Goal: Use online tool/utility: Utilize a website feature to perform a specific function

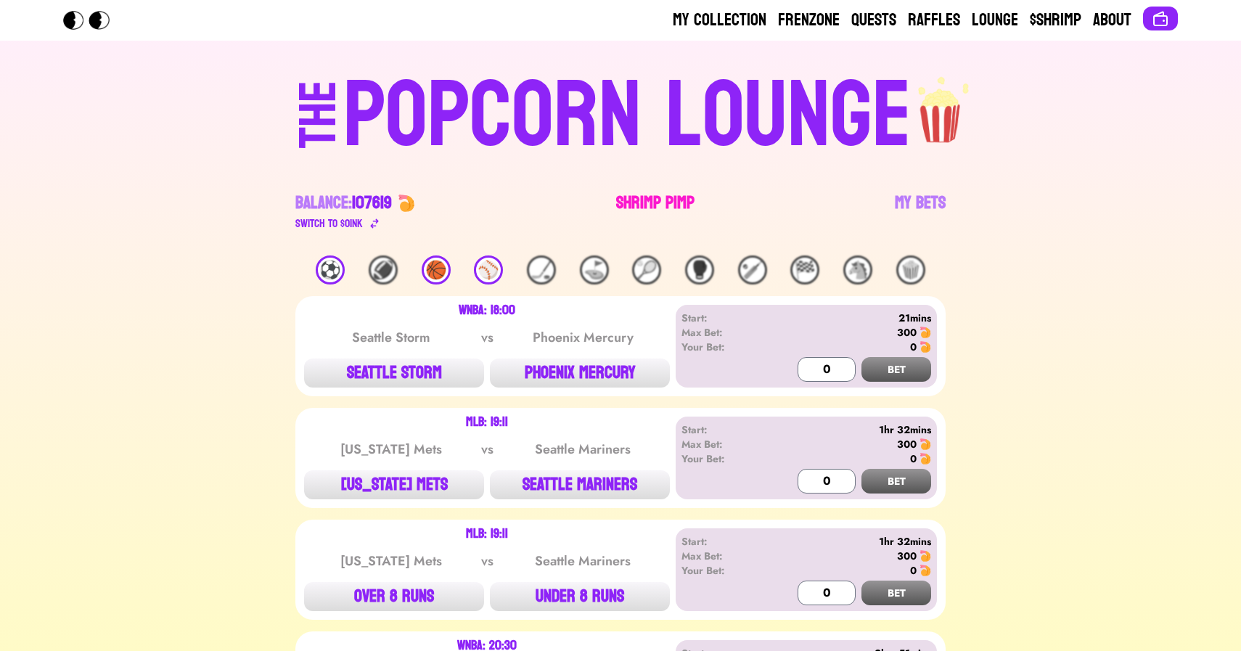
click at [628, 195] on link "Shrimp Pimp" at bounding box center [655, 212] width 78 height 41
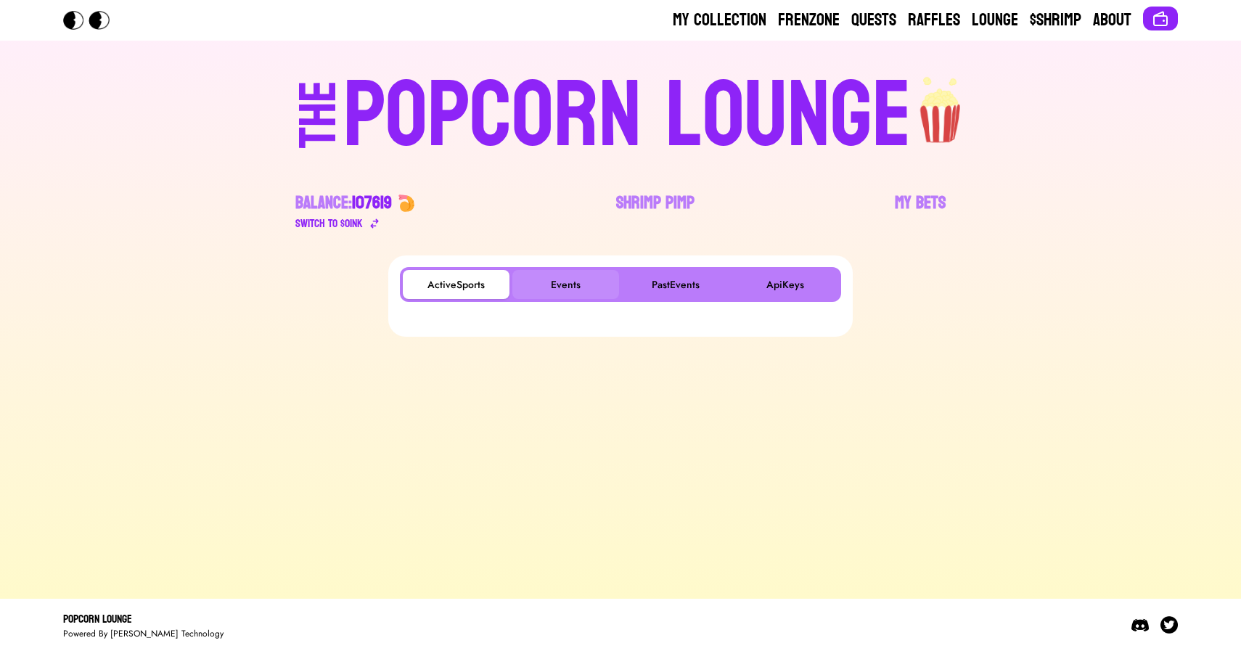
click at [556, 275] on button "Events" at bounding box center [565, 284] width 107 height 29
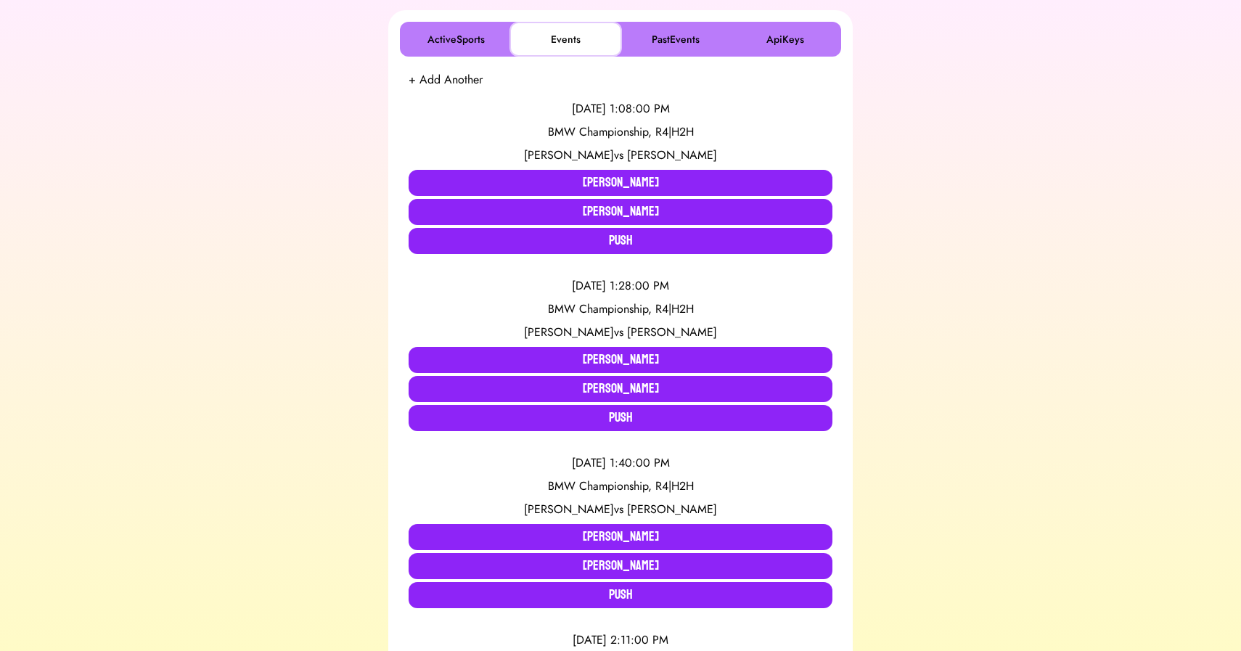
scroll to position [246, 0]
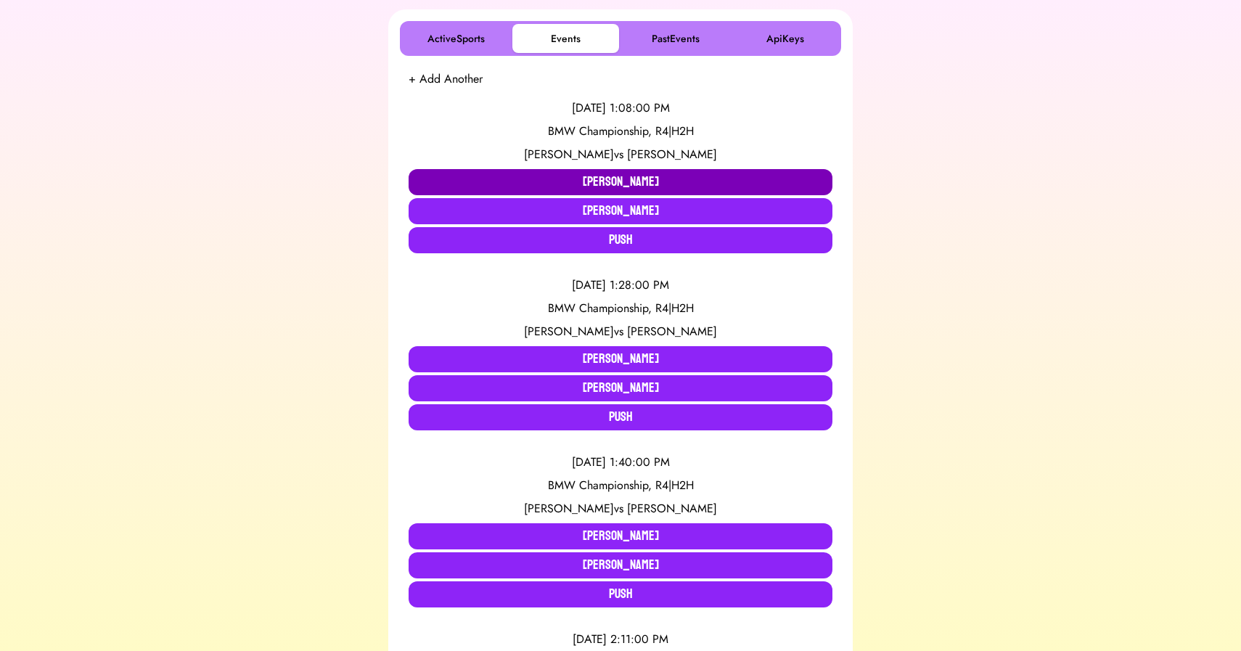
click at [586, 176] on button "[PERSON_NAME]" at bounding box center [620, 182] width 424 height 26
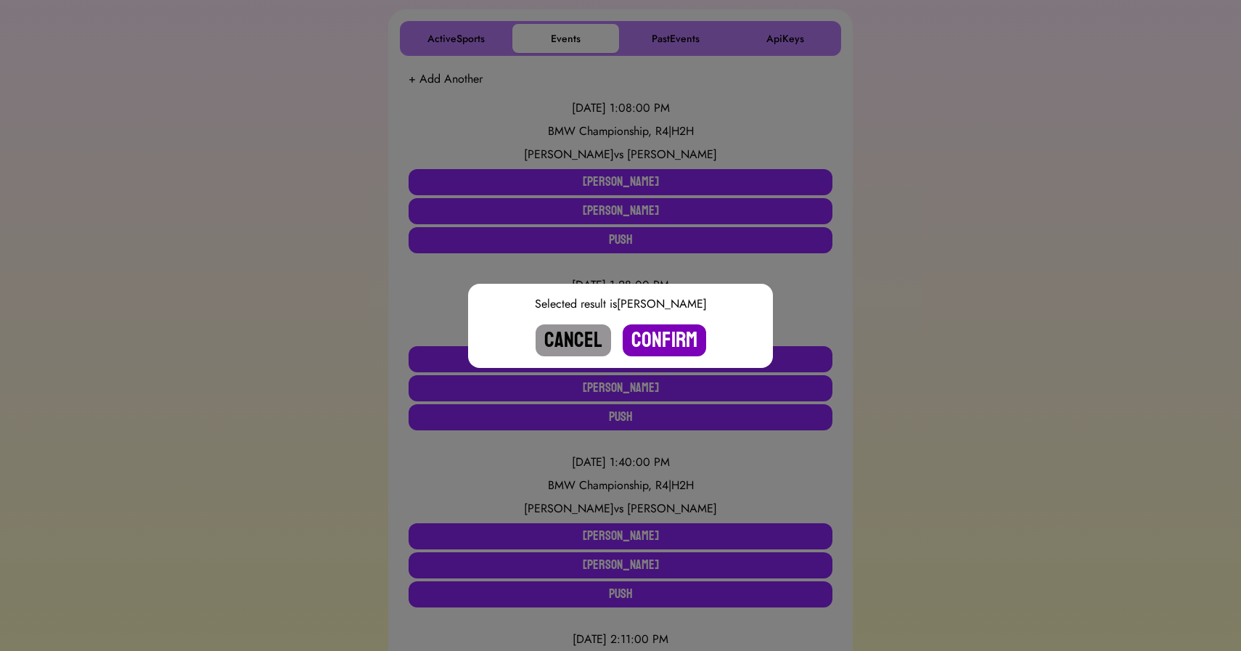
click at [670, 333] on button "Confirm" at bounding box center [663, 340] width 83 height 32
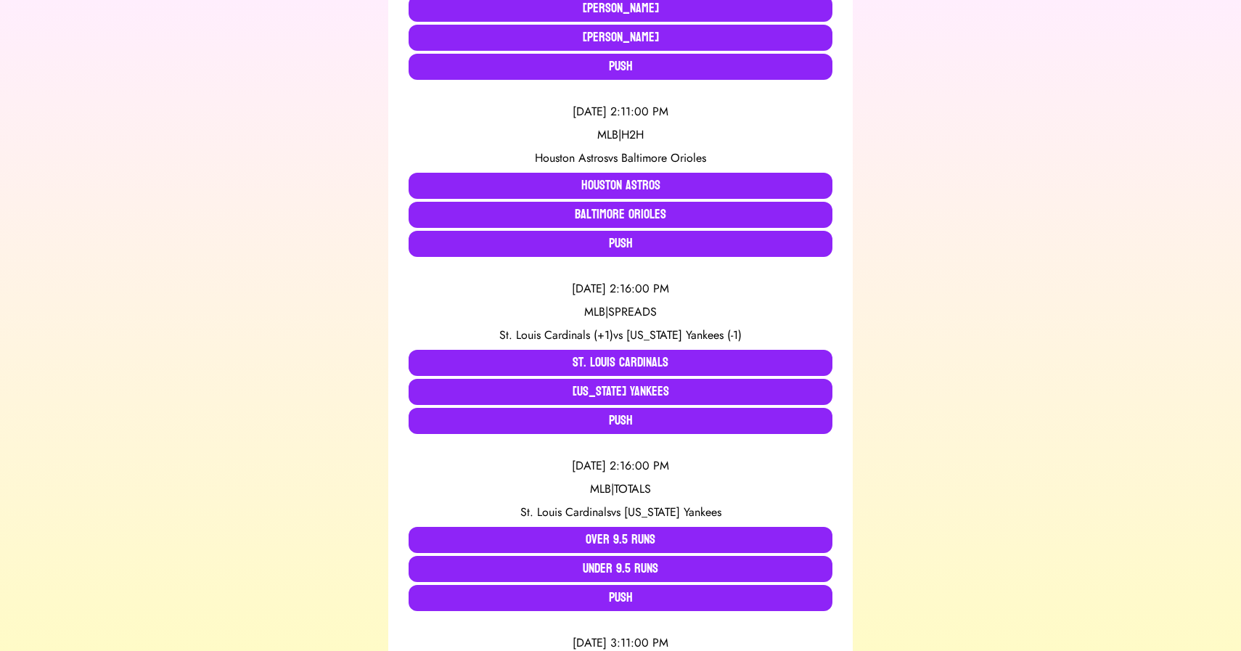
scroll to position [600, 0]
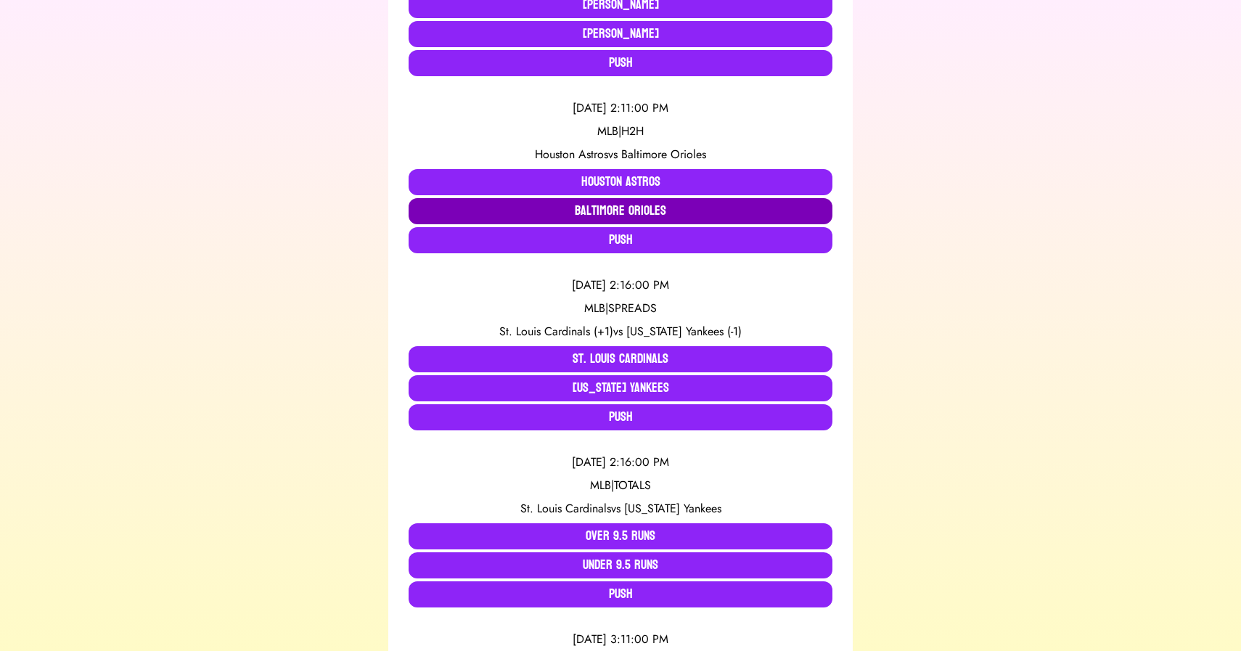
click at [587, 202] on button "Baltimore Orioles" at bounding box center [620, 211] width 424 height 26
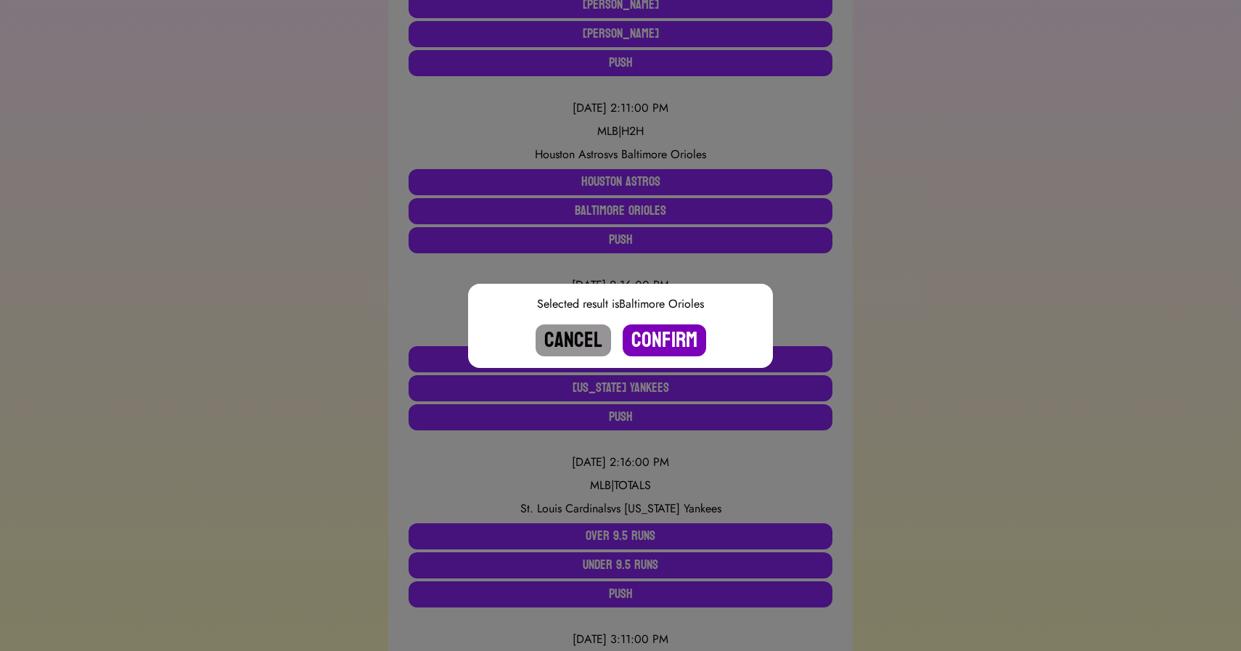
click at [672, 345] on button "Confirm" at bounding box center [663, 340] width 83 height 32
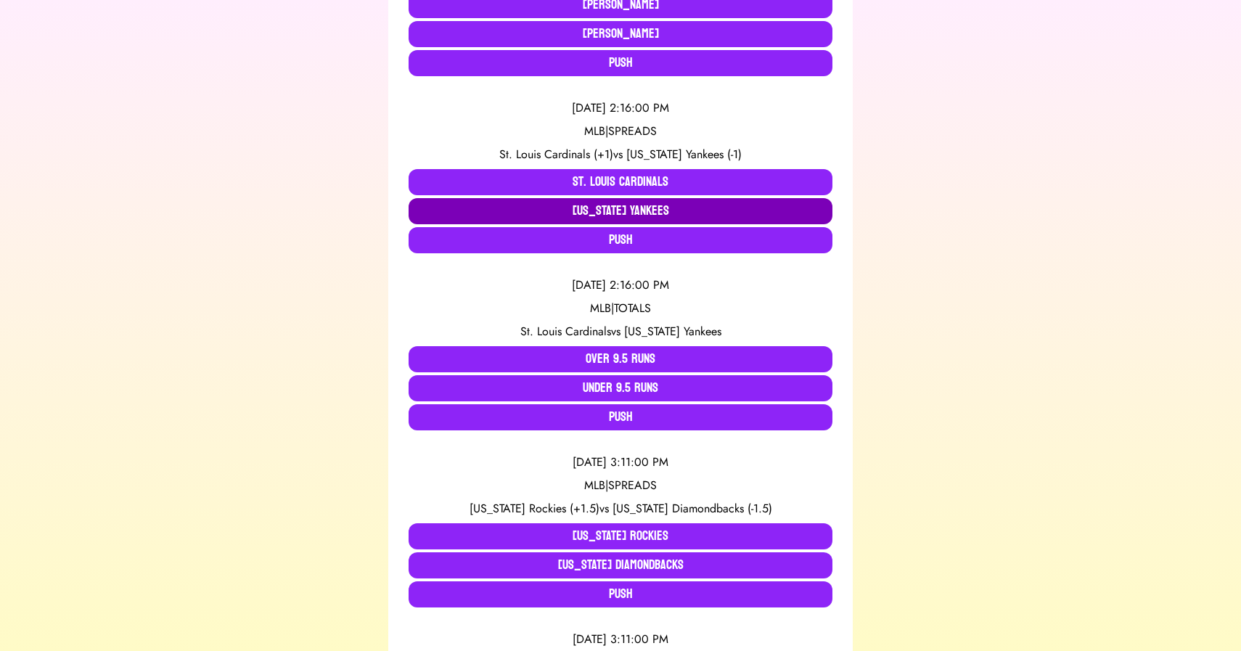
click at [615, 209] on button "[US_STATE] Yankees" at bounding box center [620, 211] width 424 height 26
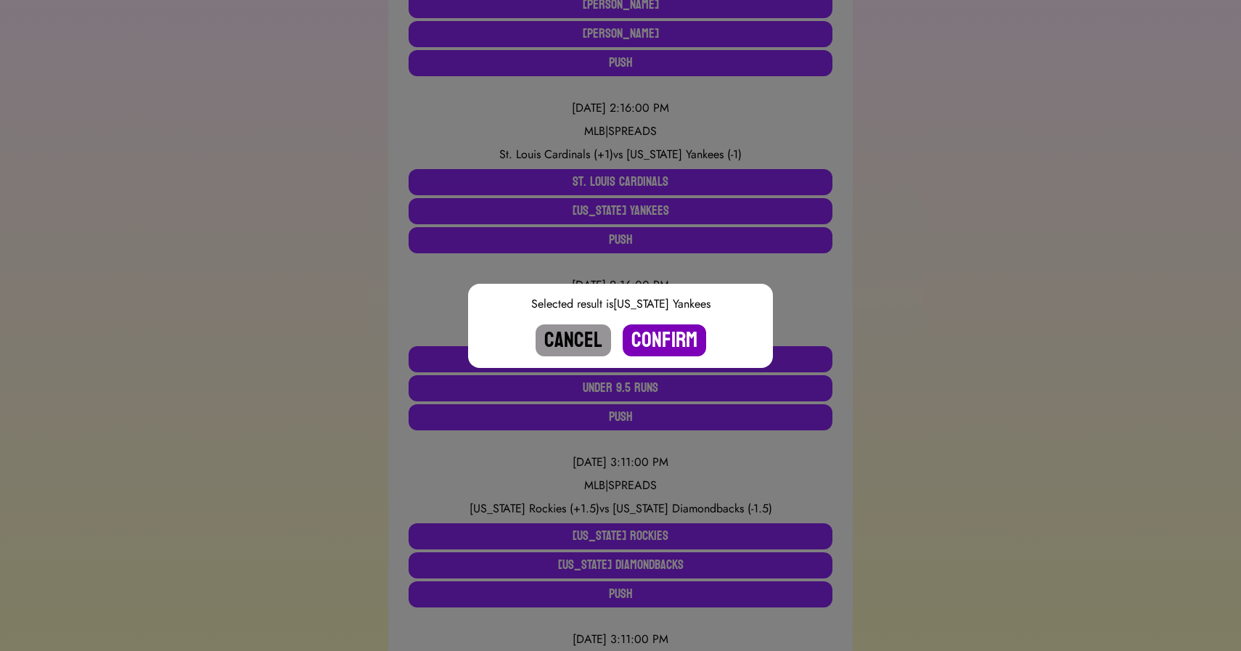
click at [681, 337] on button "Confirm" at bounding box center [663, 340] width 83 height 32
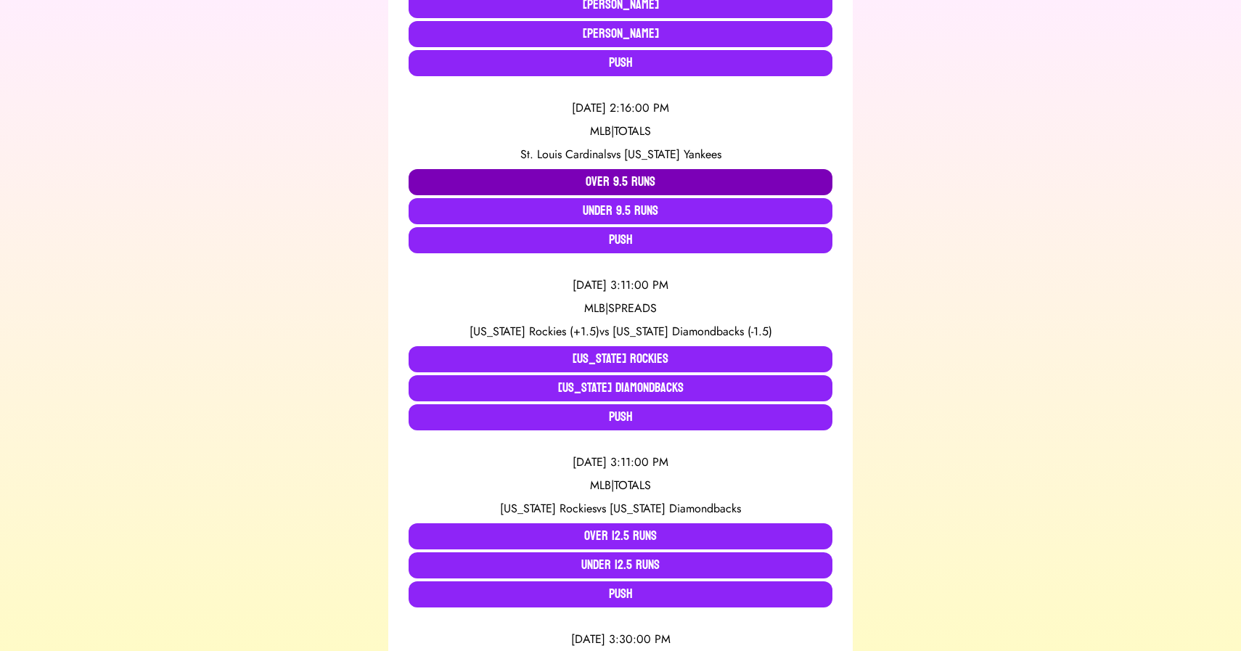
click at [646, 180] on button "Over 9.5 Runs" at bounding box center [620, 182] width 424 height 26
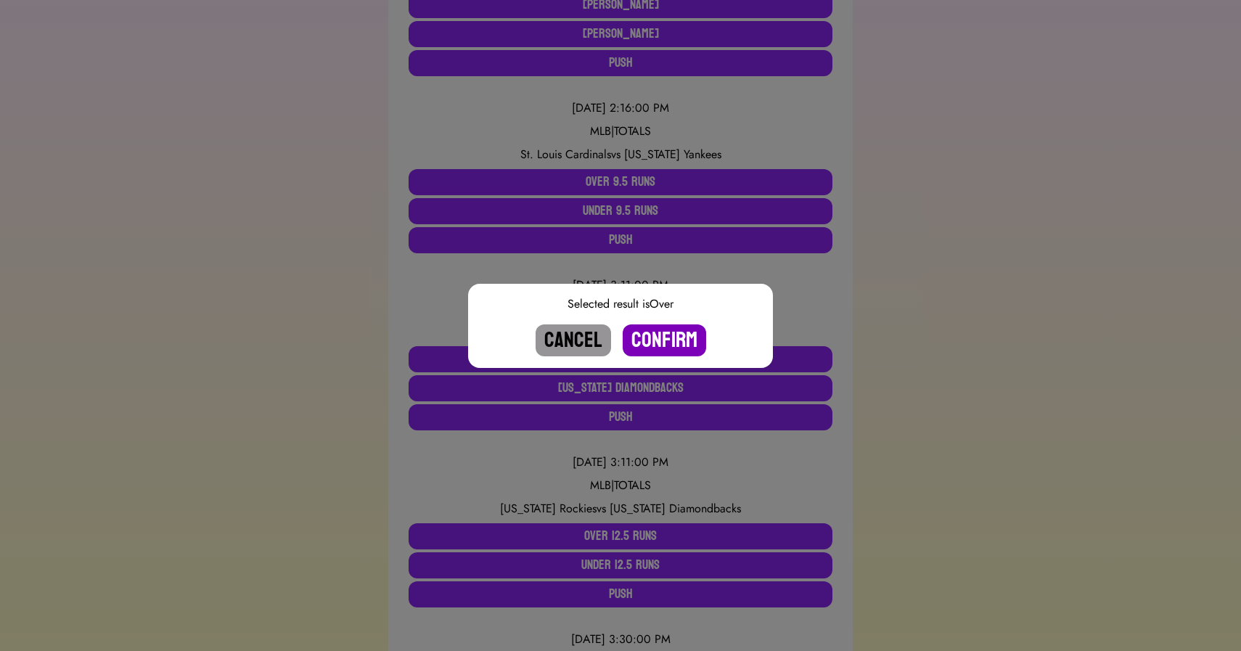
click at [661, 340] on button "Confirm" at bounding box center [663, 340] width 83 height 32
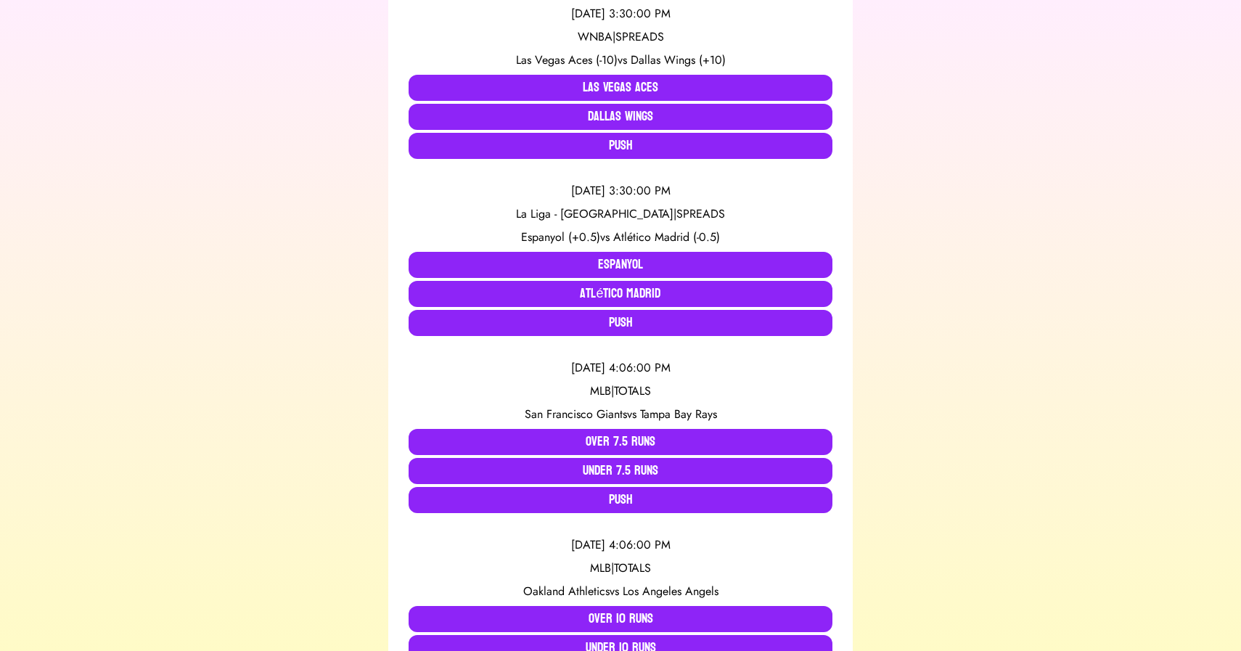
scroll to position [1049, 0]
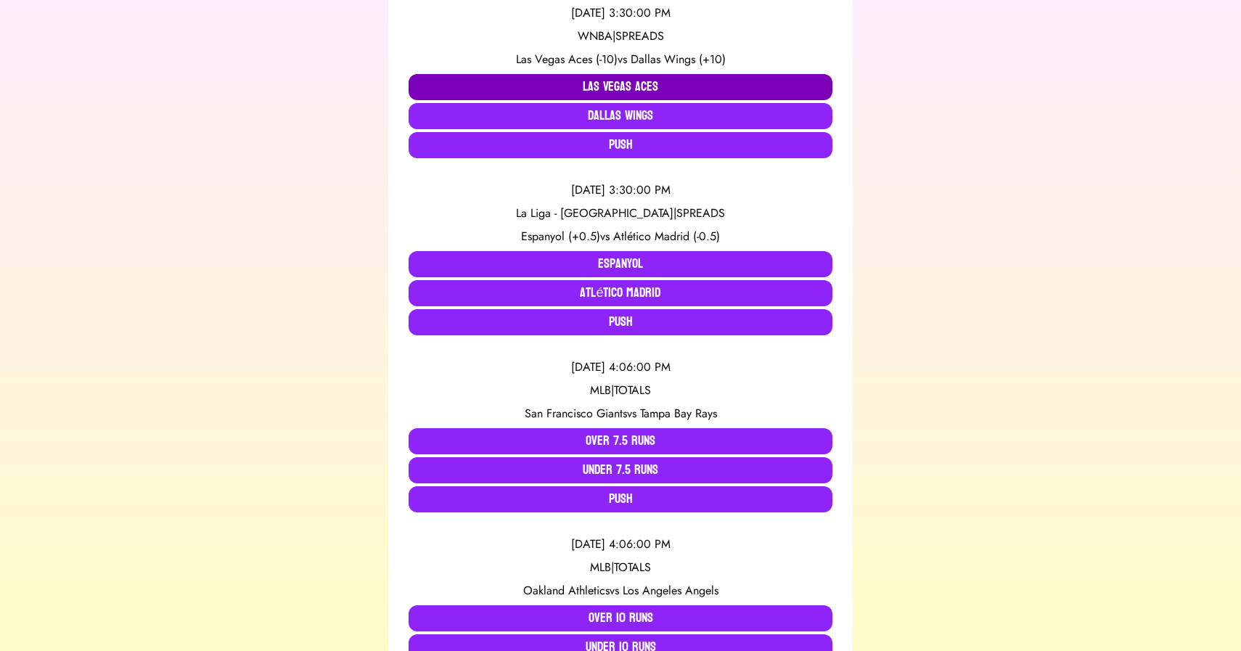
click at [596, 81] on button "Las Vegas Aces" at bounding box center [620, 87] width 424 height 26
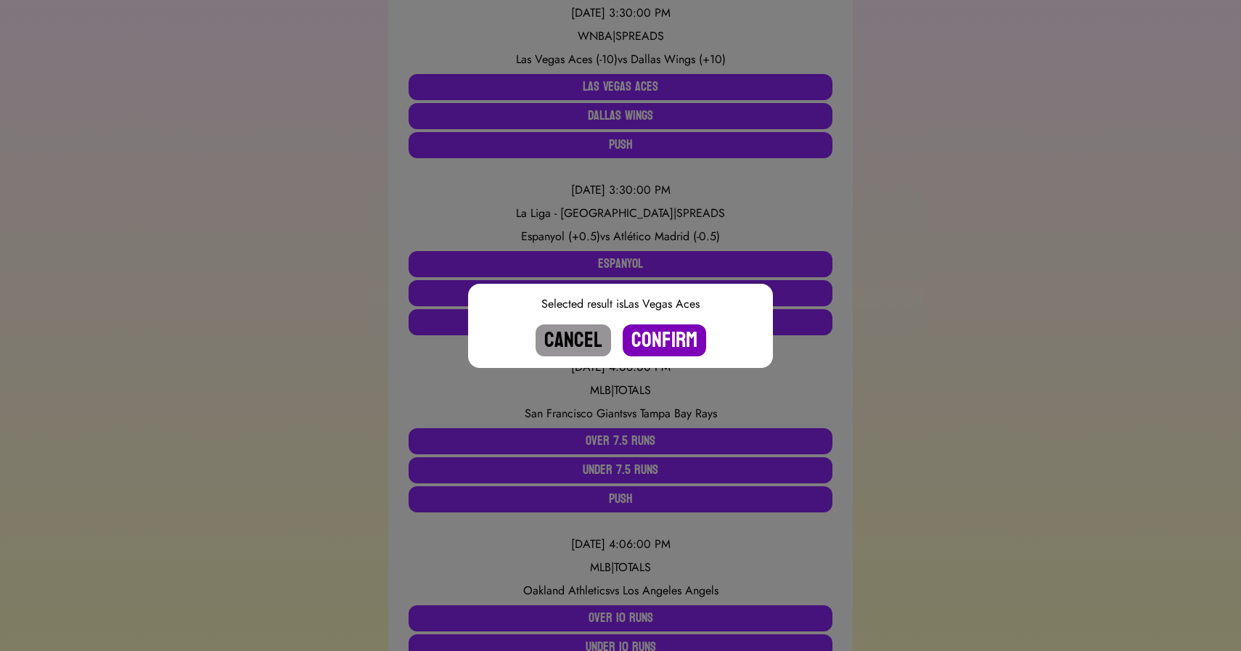
click at [658, 334] on button "Confirm" at bounding box center [663, 340] width 83 height 32
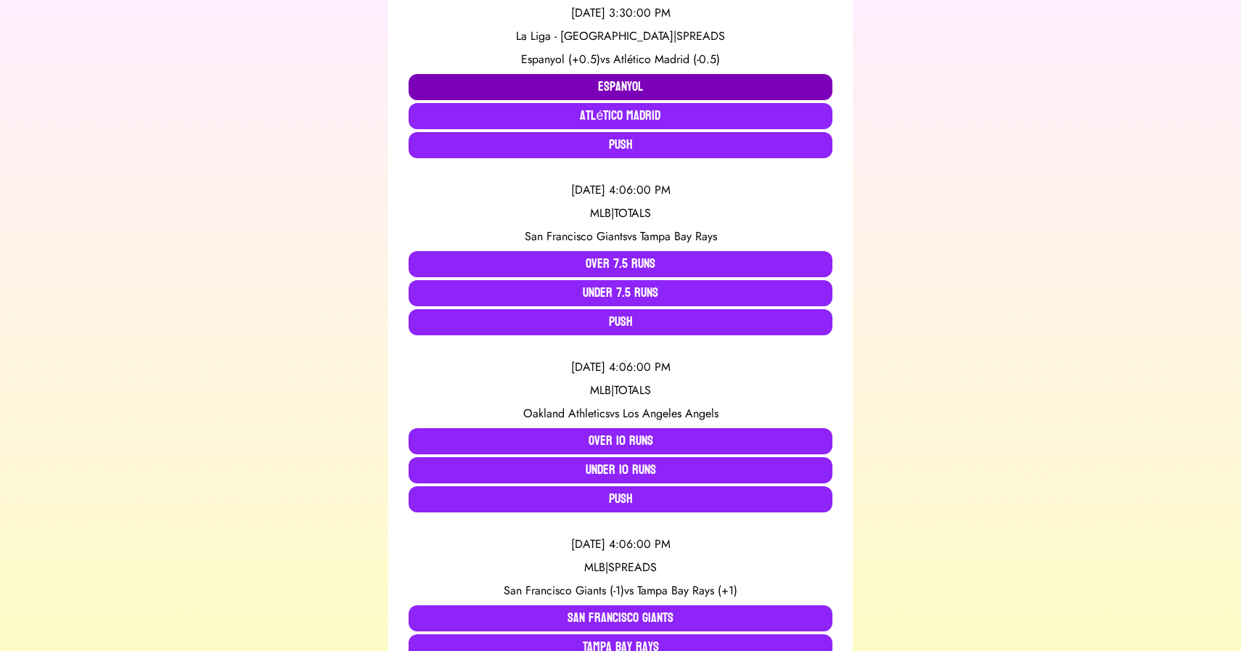
click at [615, 94] on button "Espanyol" at bounding box center [620, 87] width 424 height 26
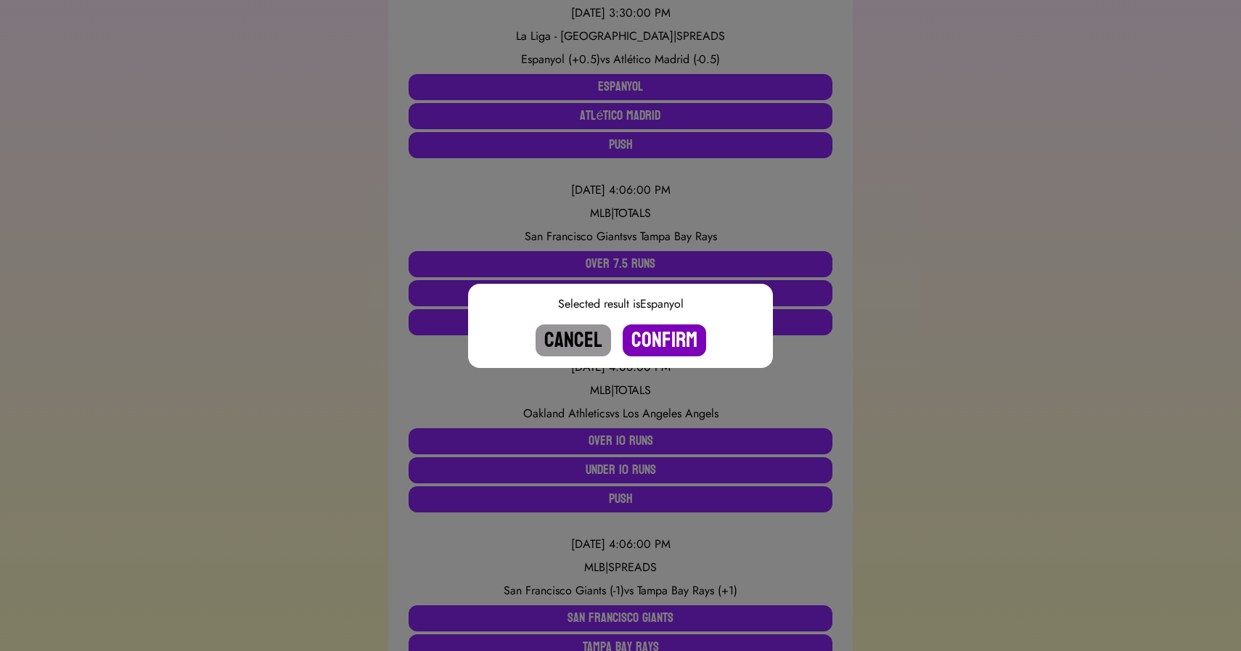
click at [665, 337] on button "Confirm" at bounding box center [663, 340] width 83 height 32
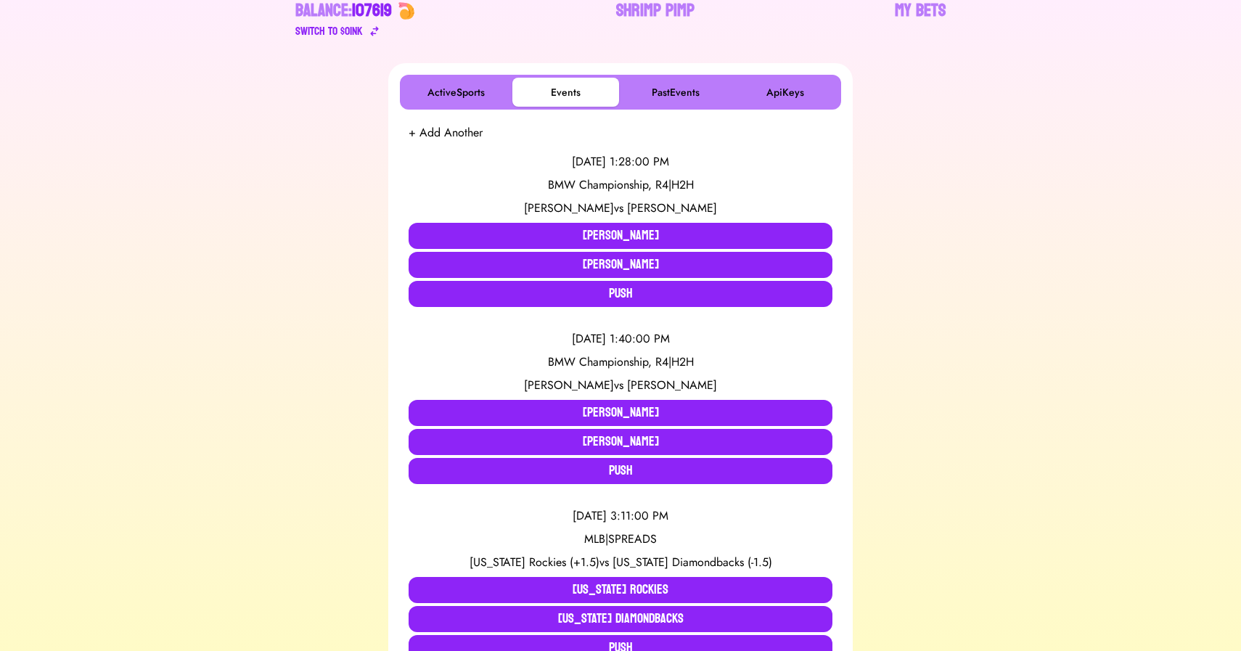
scroll to position [0, 0]
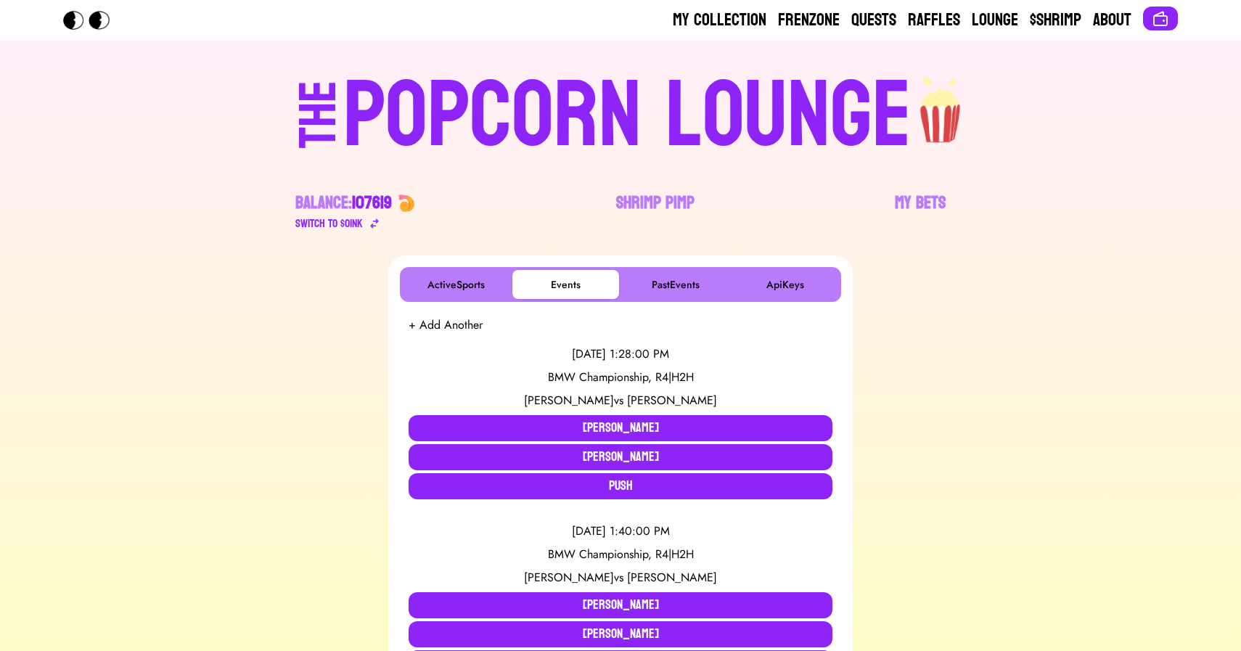
click at [457, 101] on div "POPCORN LOUNGE" at bounding box center [627, 116] width 568 height 93
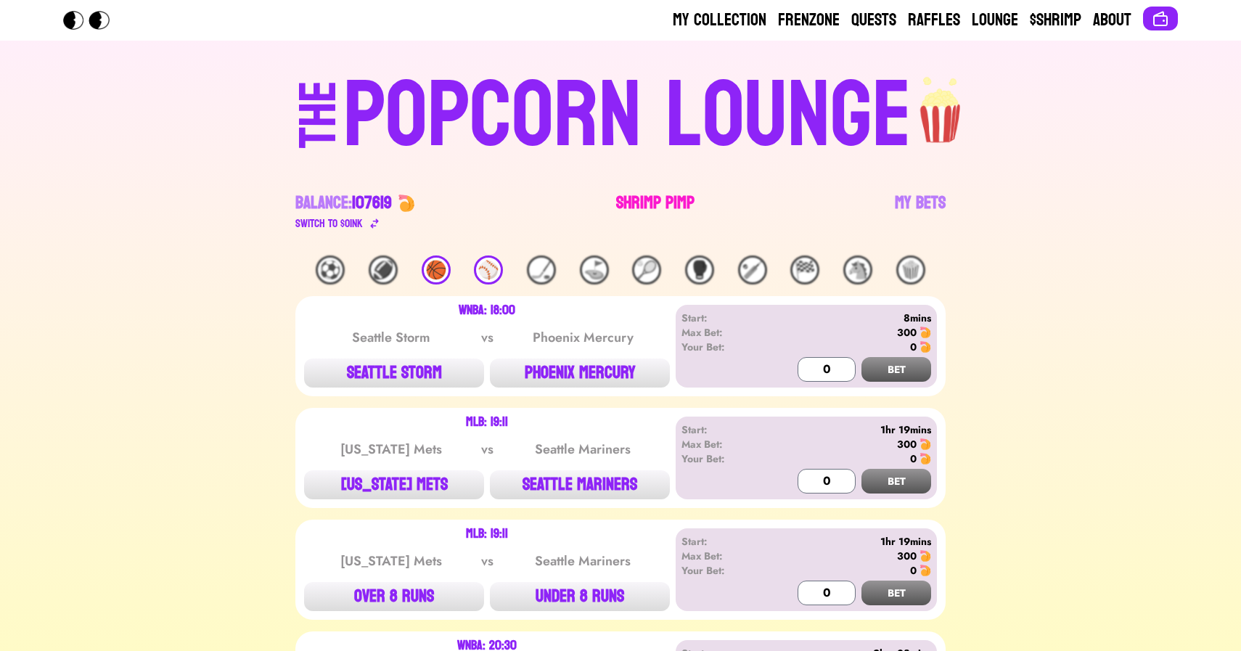
click at [664, 195] on link "Shrimp Pimp" at bounding box center [655, 212] width 78 height 41
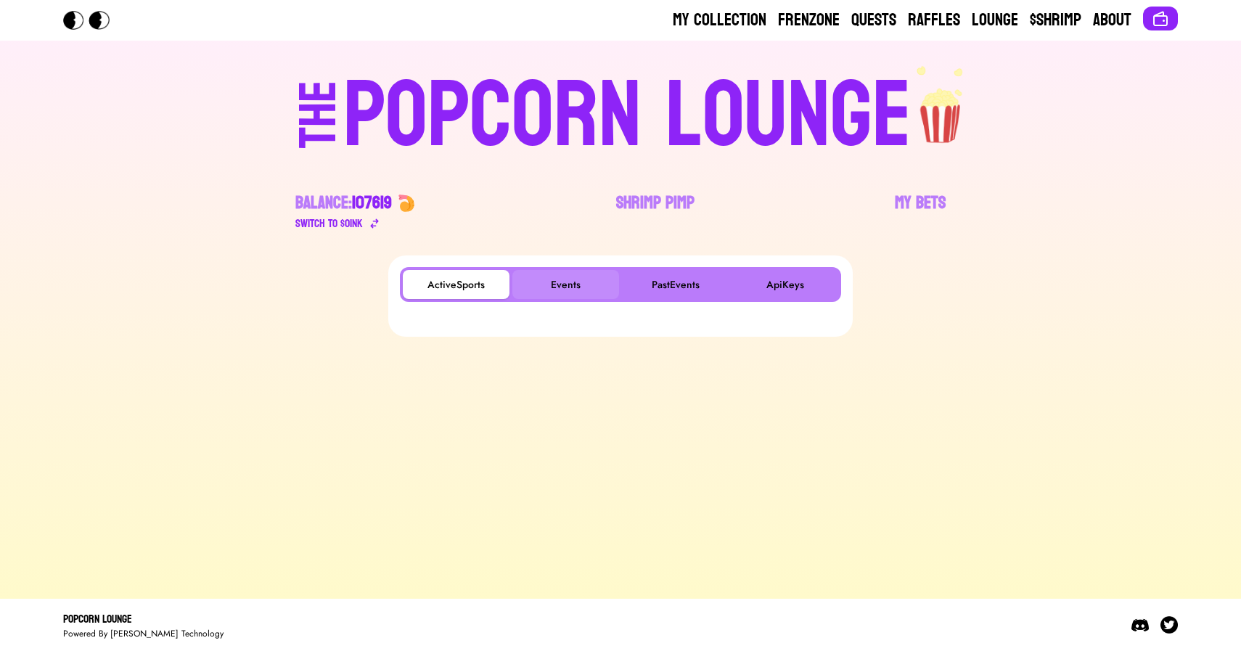
click at [583, 281] on button "Events" at bounding box center [565, 284] width 107 height 29
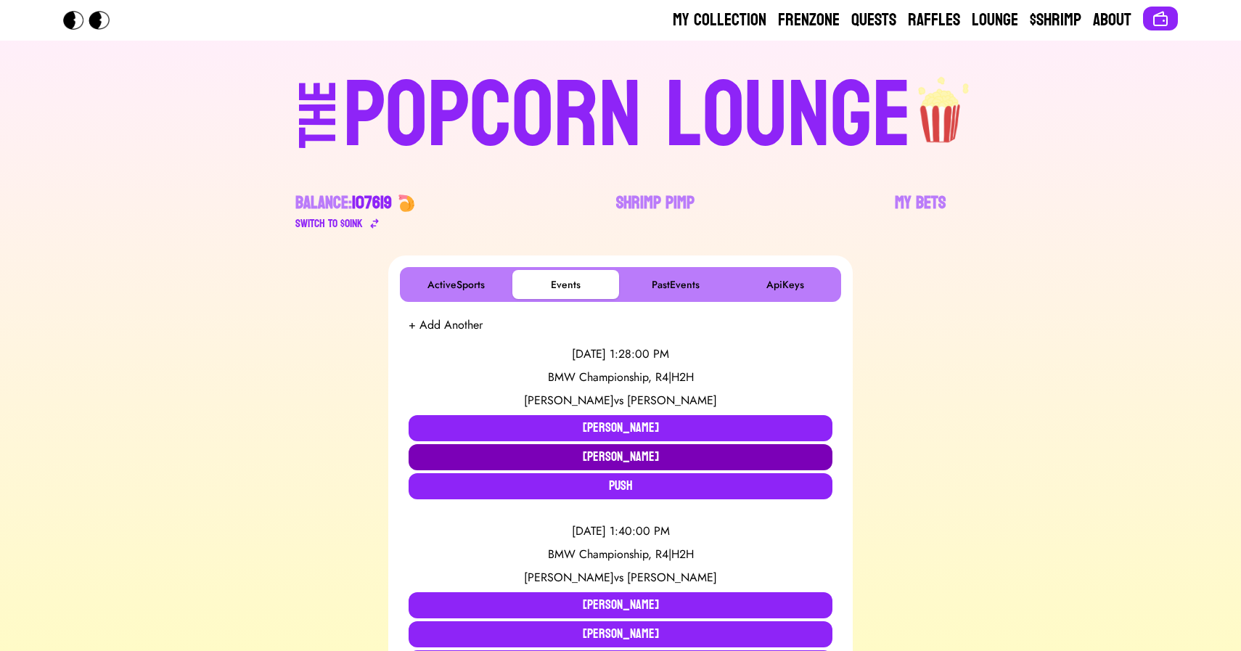
click at [617, 452] on button "Sam Burns" at bounding box center [620, 457] width 424 height 26
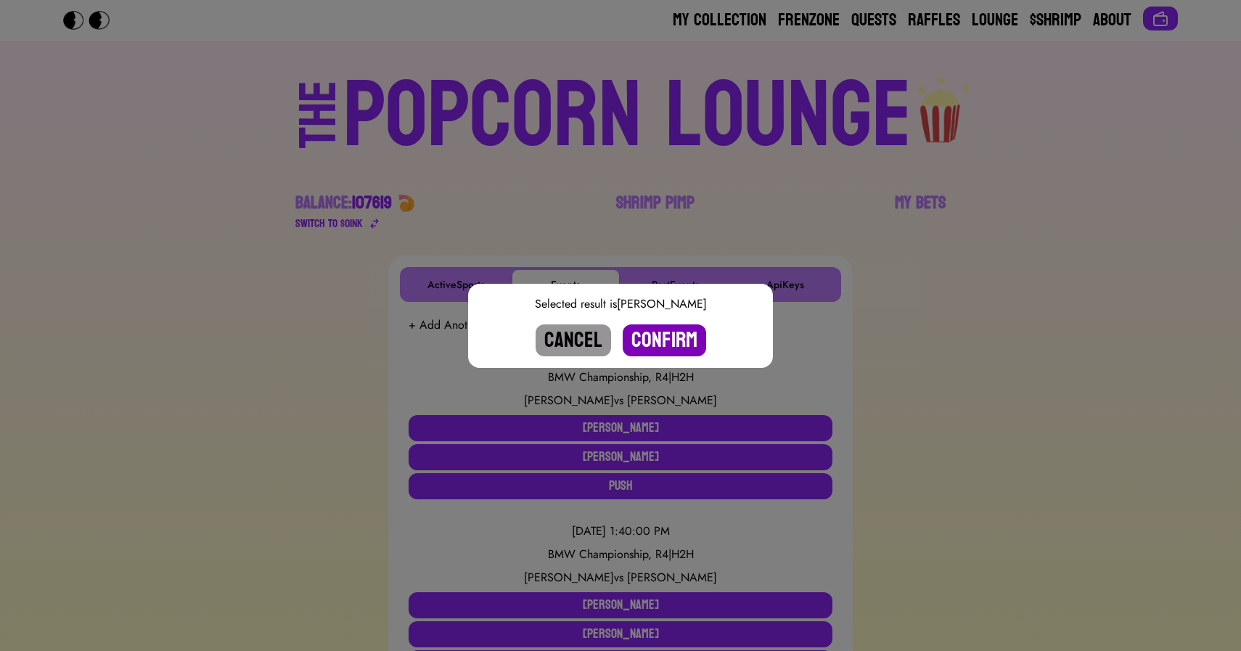
click at [658, 342] on button "Confirm" at bounding box center [663, 340] width 83 height 32
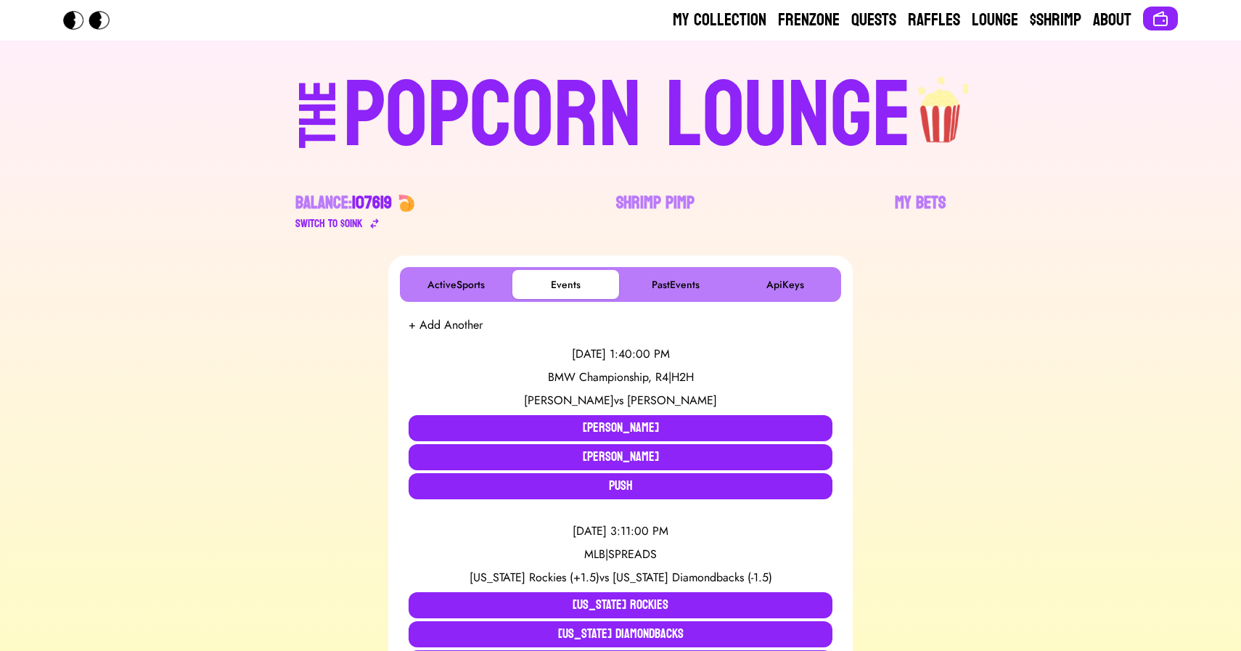
click at [481, 86] on div "POPCORN LOUNGE" at bounding box center [627, 116] width 568 height 93
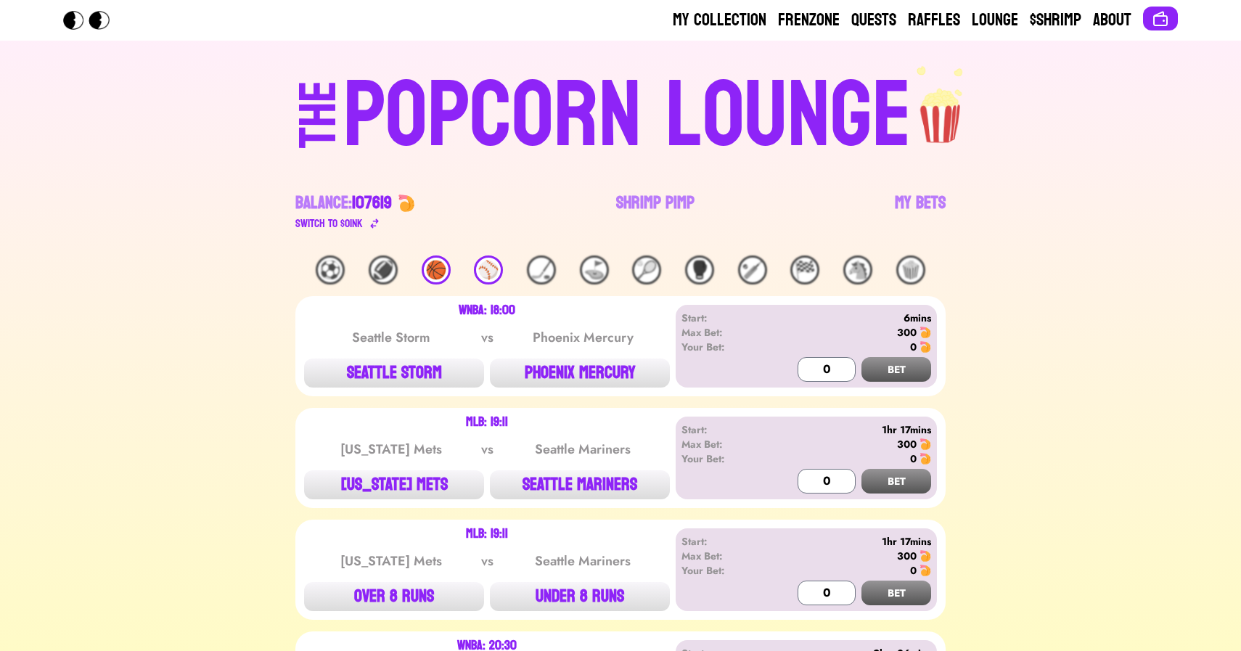
click at [640, 104] on div "POPCORN LOUNGE" at bounding box center [627, 116] width 568 height 93
click at [659, 204] on link "Shrimp Pimp" at bounding box center [655, 212] width 78 height 41
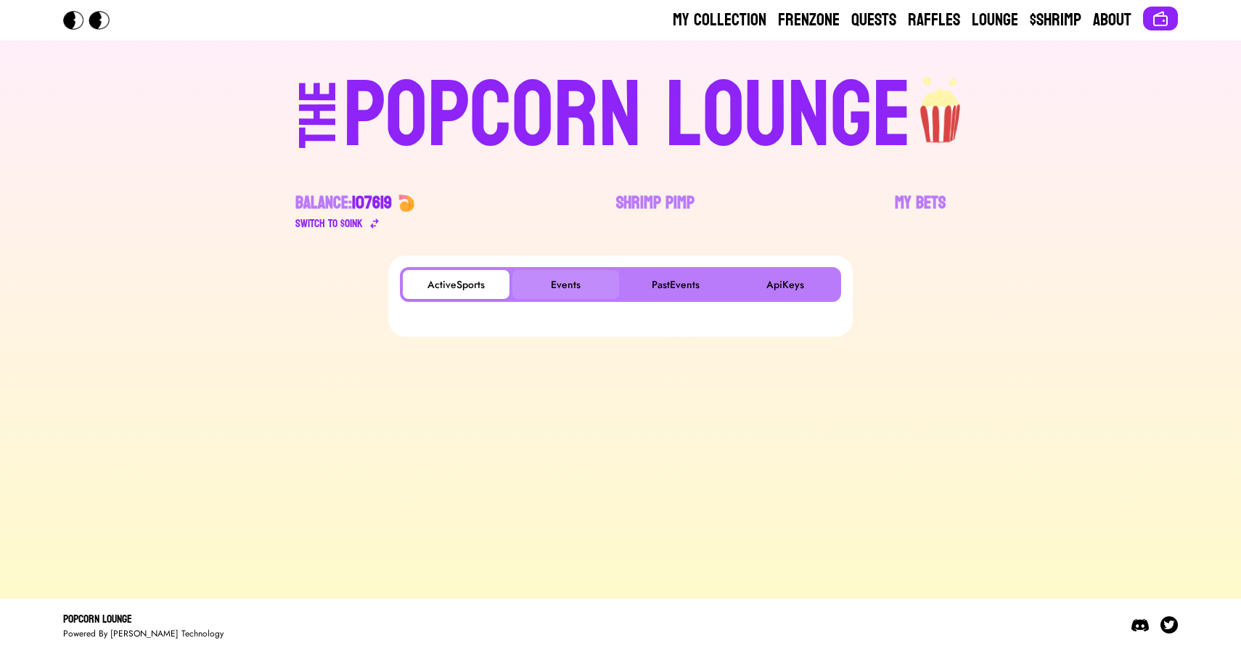
click at [550, 275] on button "Events" at bounding box center [565, 284] width 107 height 29
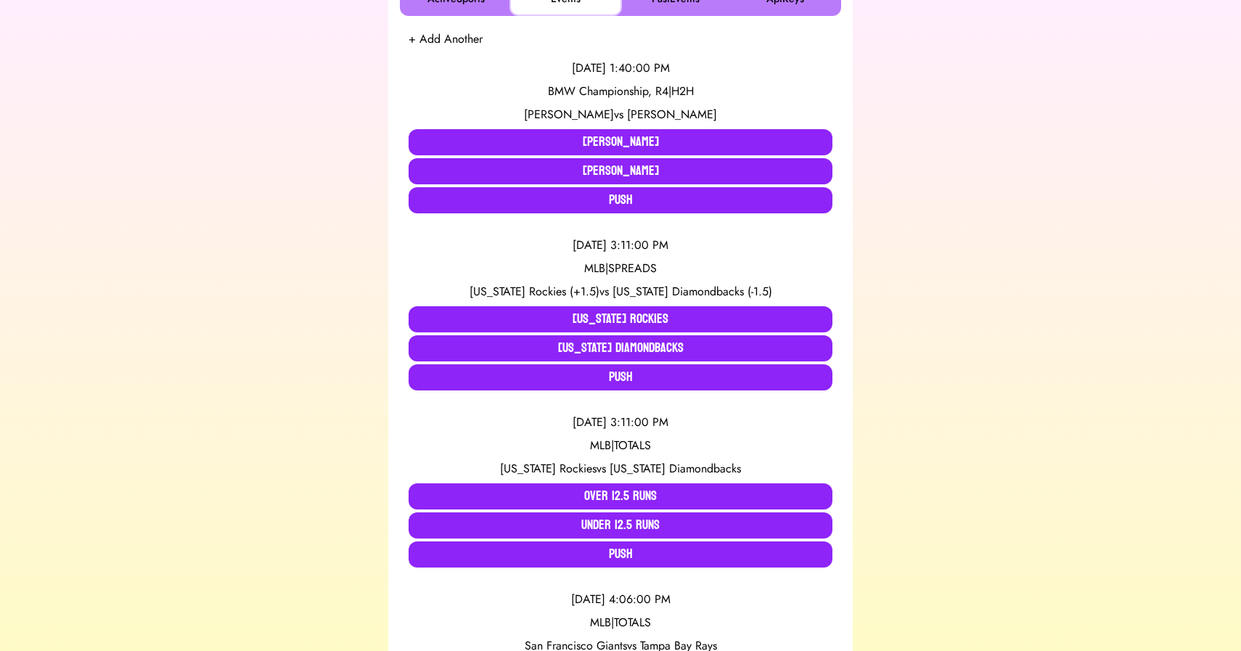
scroll to position [287, 0]
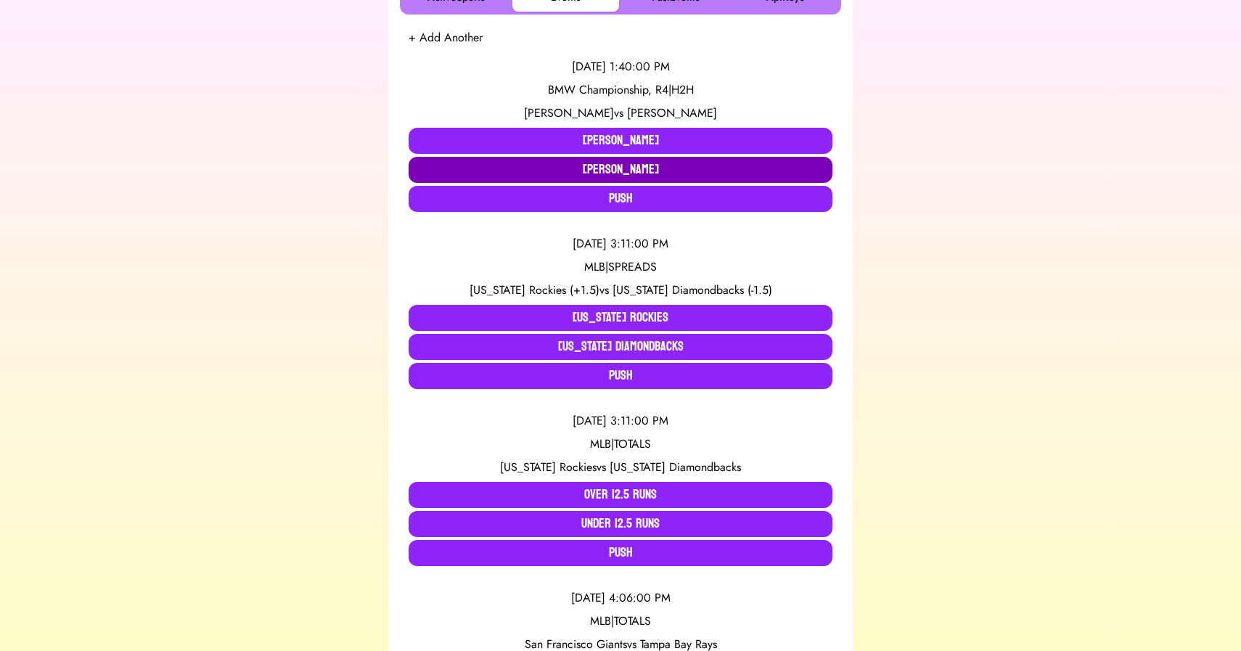
click at [490, 170] on button "Scottie Scheffler" at bounding box center [620, 170] width 424 height 26
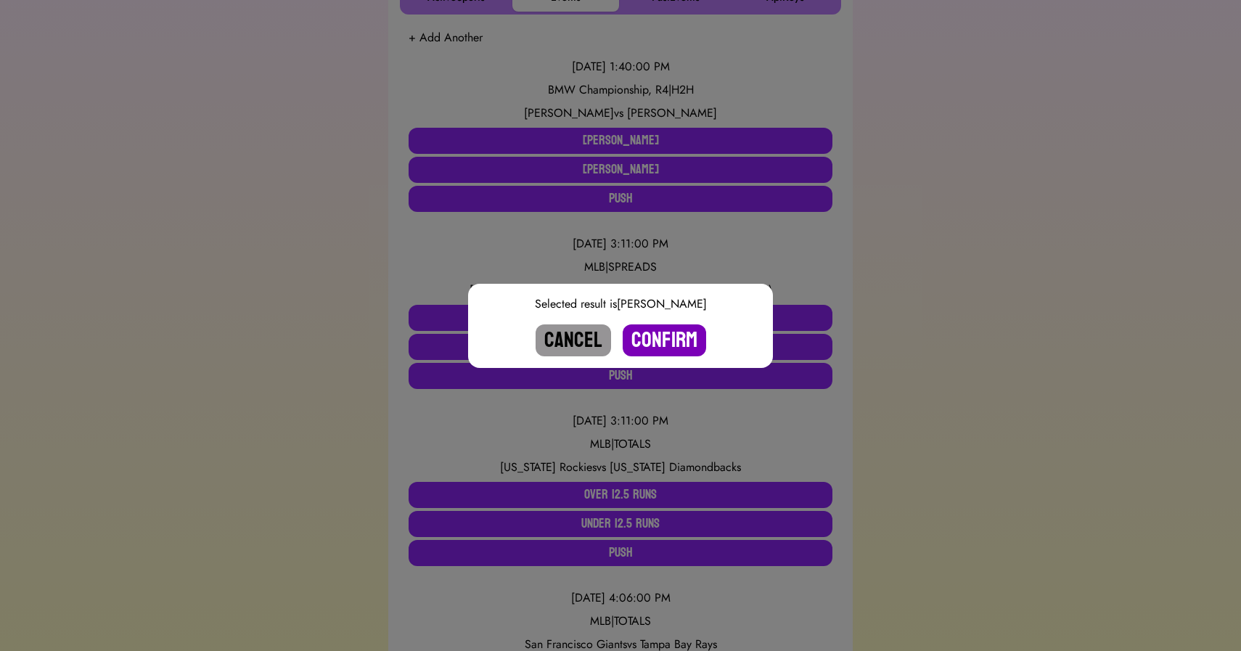
click at [660, 335] on button "Confirm" at bounding box center [663, 340] width 83 height 32
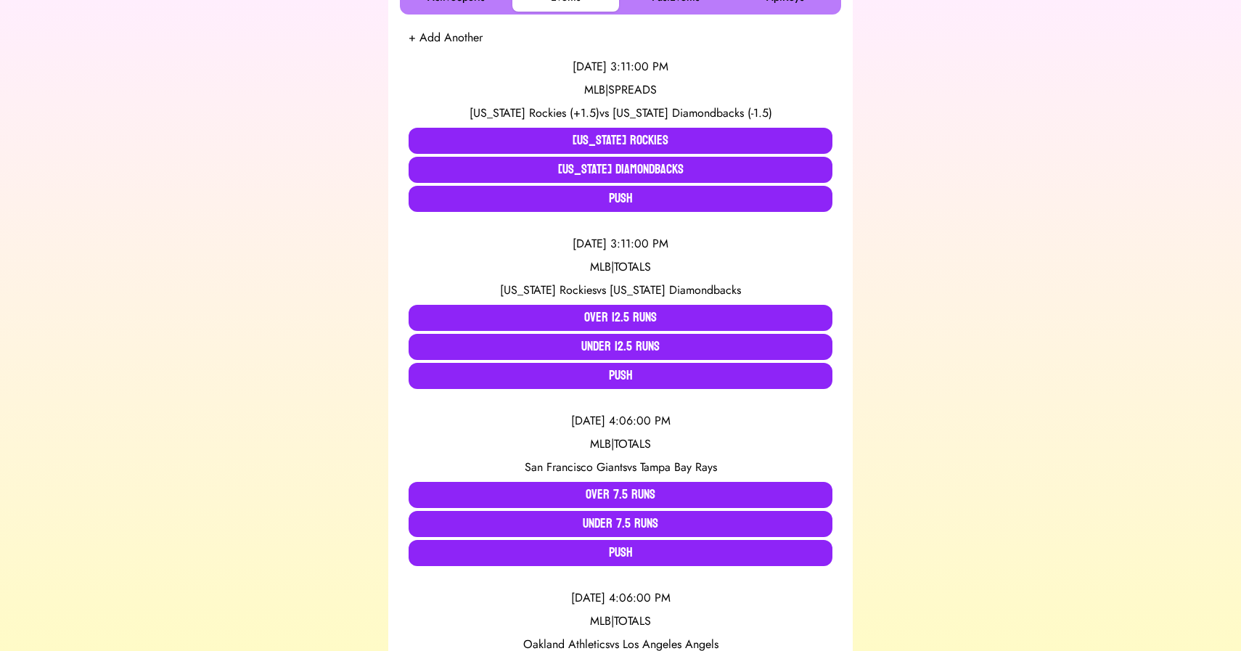
scroll to position [0, 0]
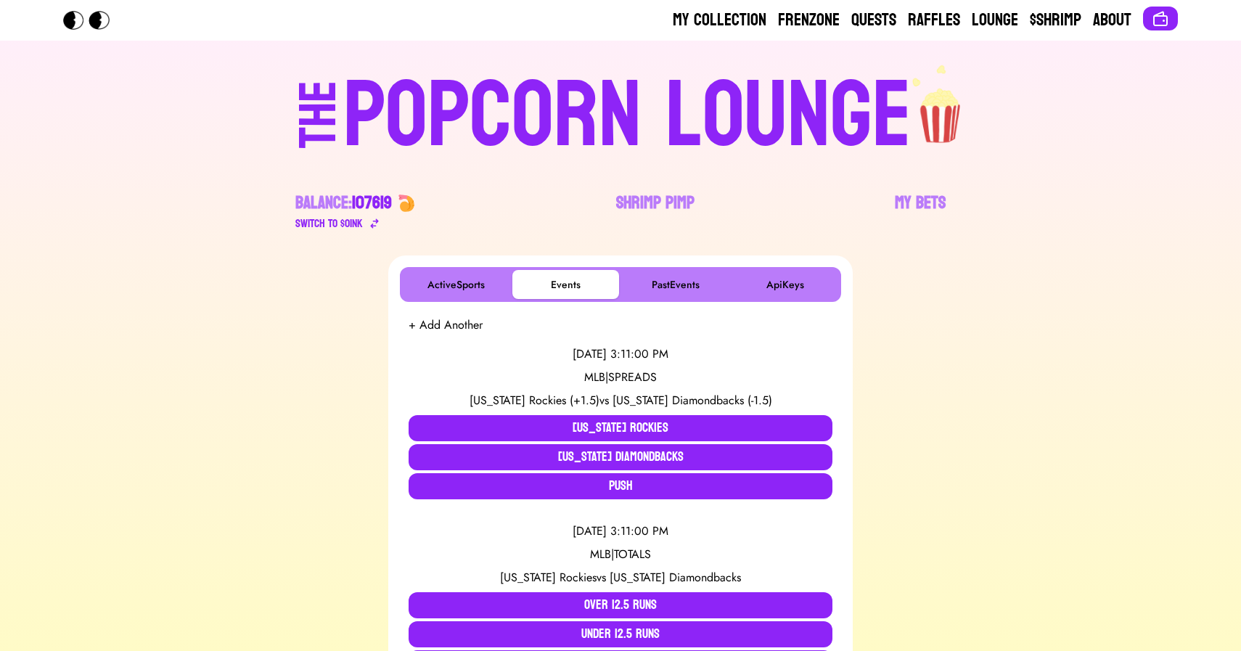
click at [519, 133] on div "POPCORN LOUNGE" at bounding box center [627, 116] width 568 height 93
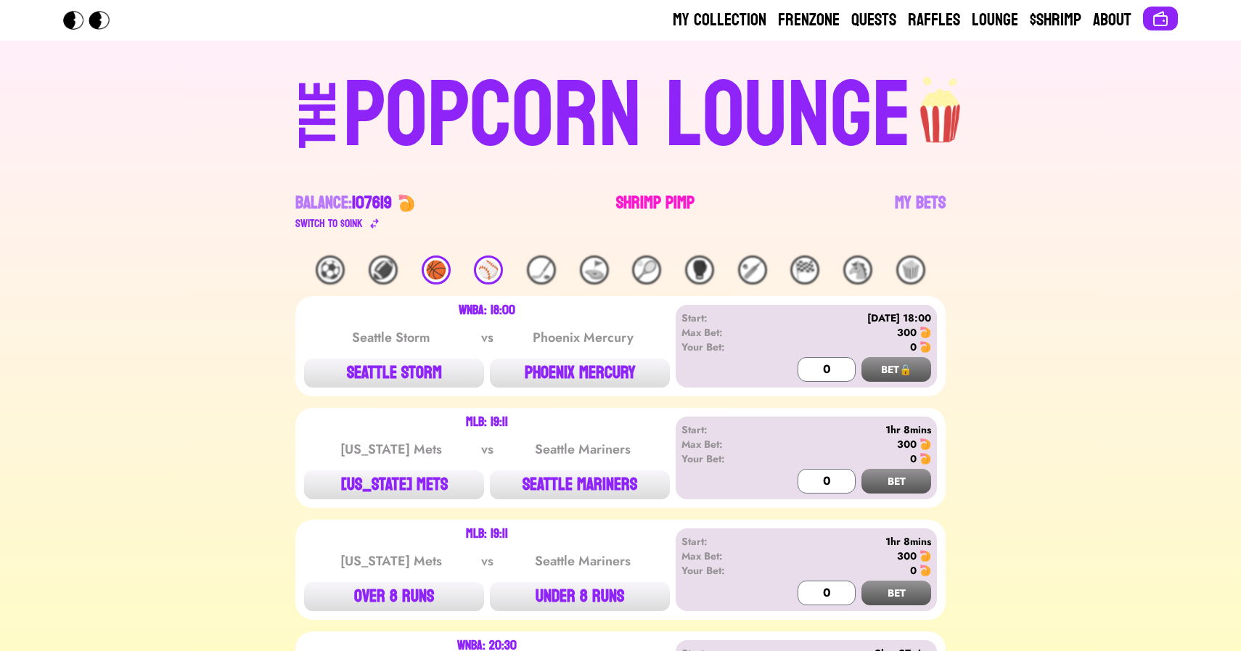
click at [644, 204] on link "Shrimp Pimp" at bounding box center [655, 212] width 78 height 41
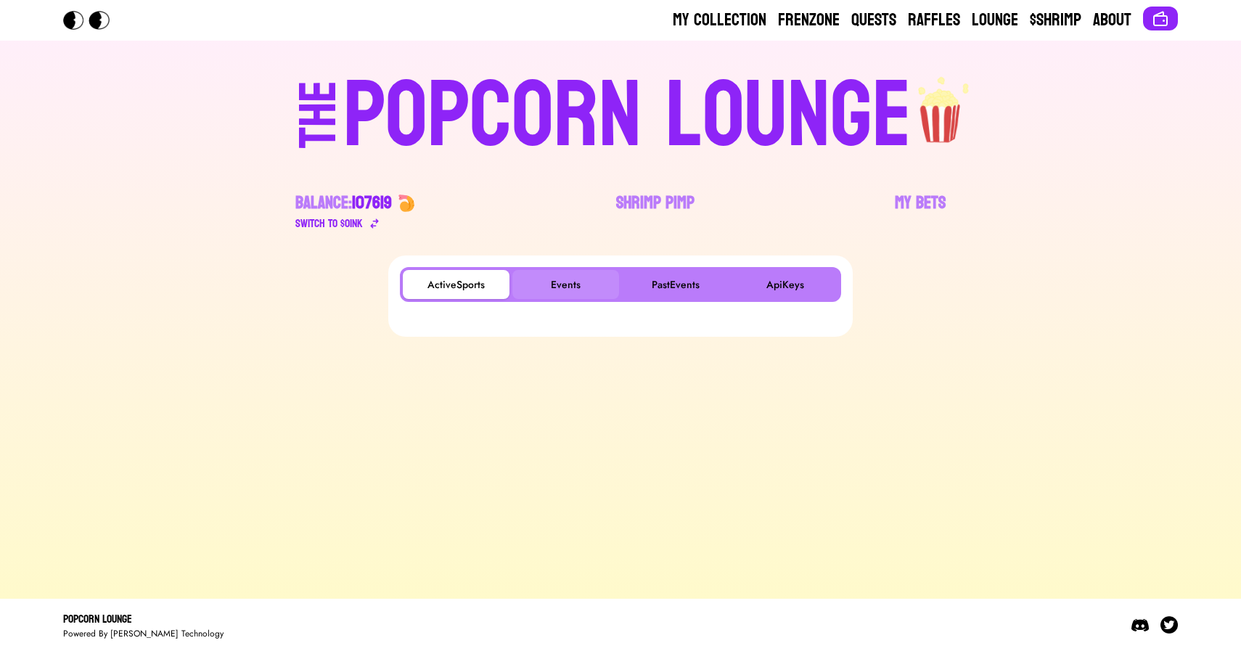
click at [560, 279] on button "Events" at bounding box center [565, 284] width 107 height 29
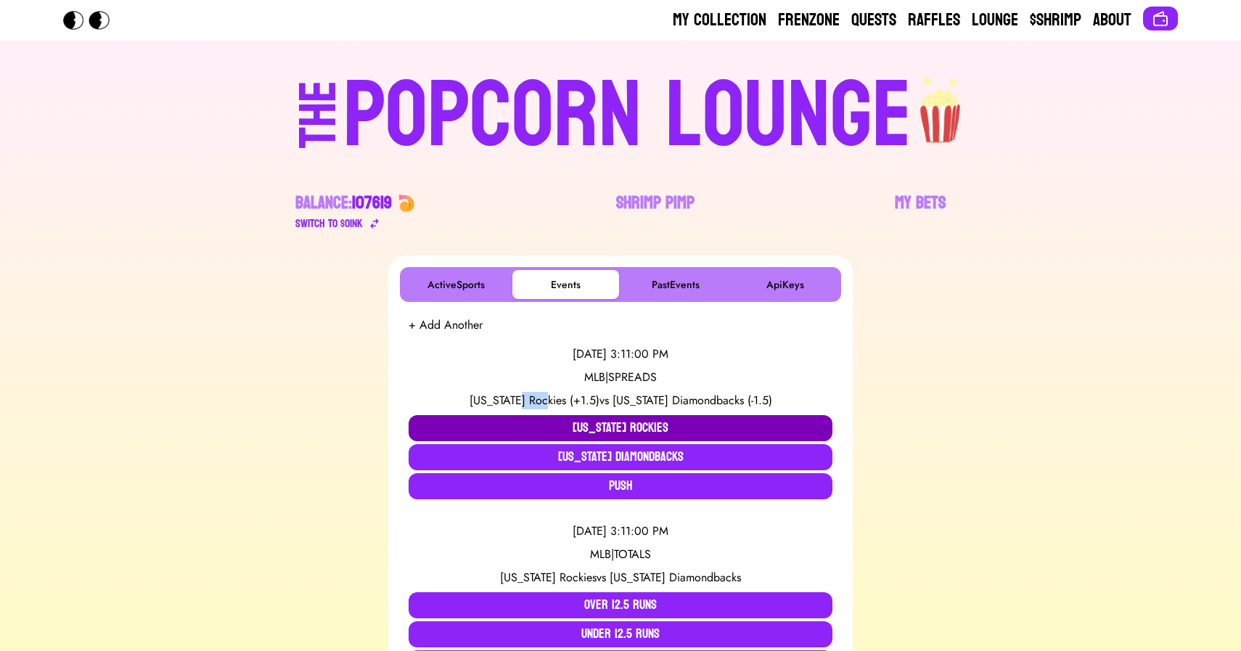
click at [546, 419] on button "Colorado Rockies" at bounding box center [620, 428] width 424 height 26
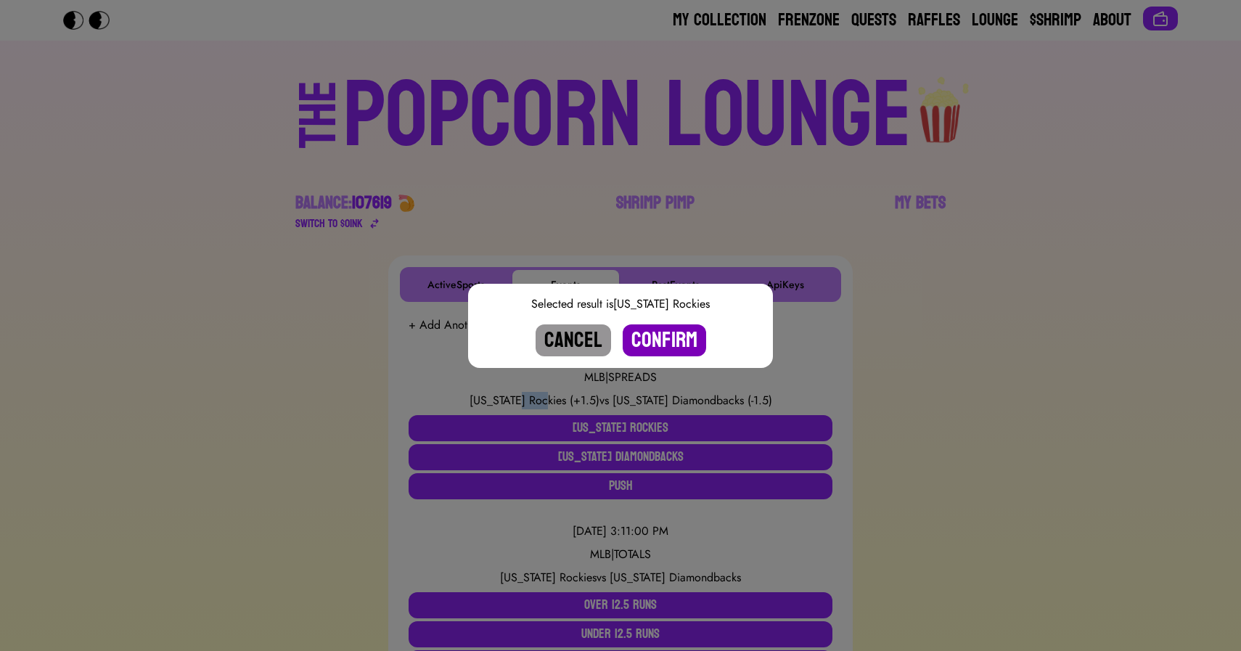
click at [662, 347] on button "Confirm" at bounding box center [663, 340] width 83 height 32
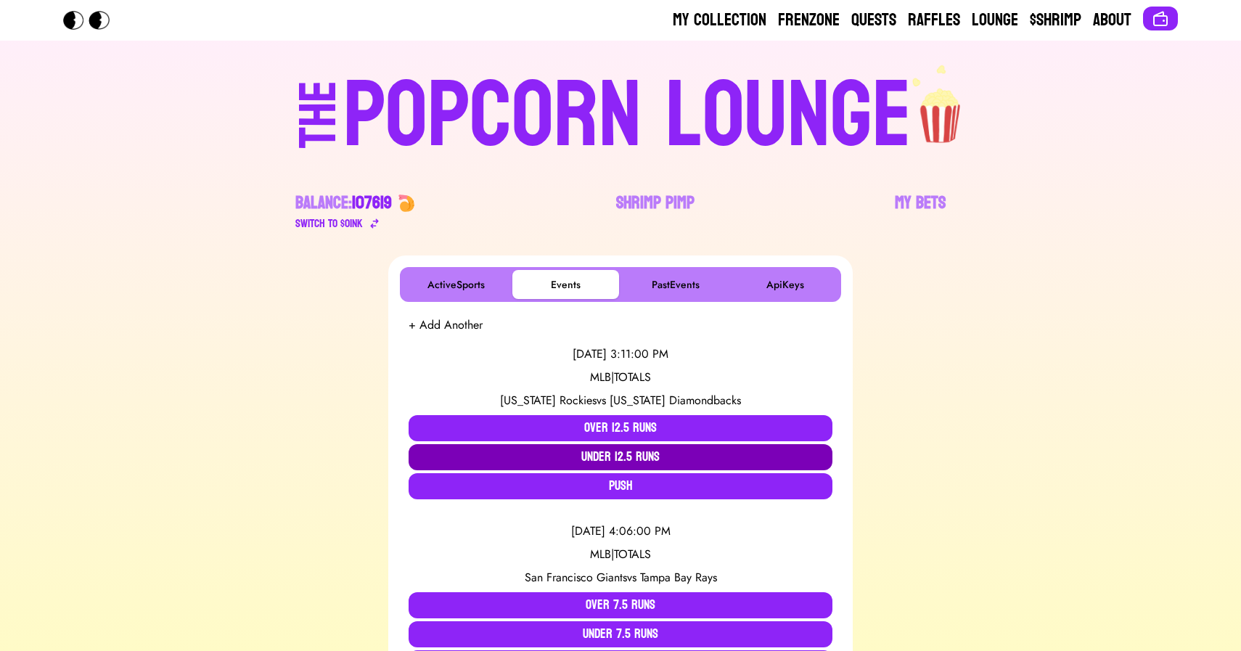
click at [605, 456] on button "Under 12.5 Runs" at bounding box center [620, 457] width 424 height 26
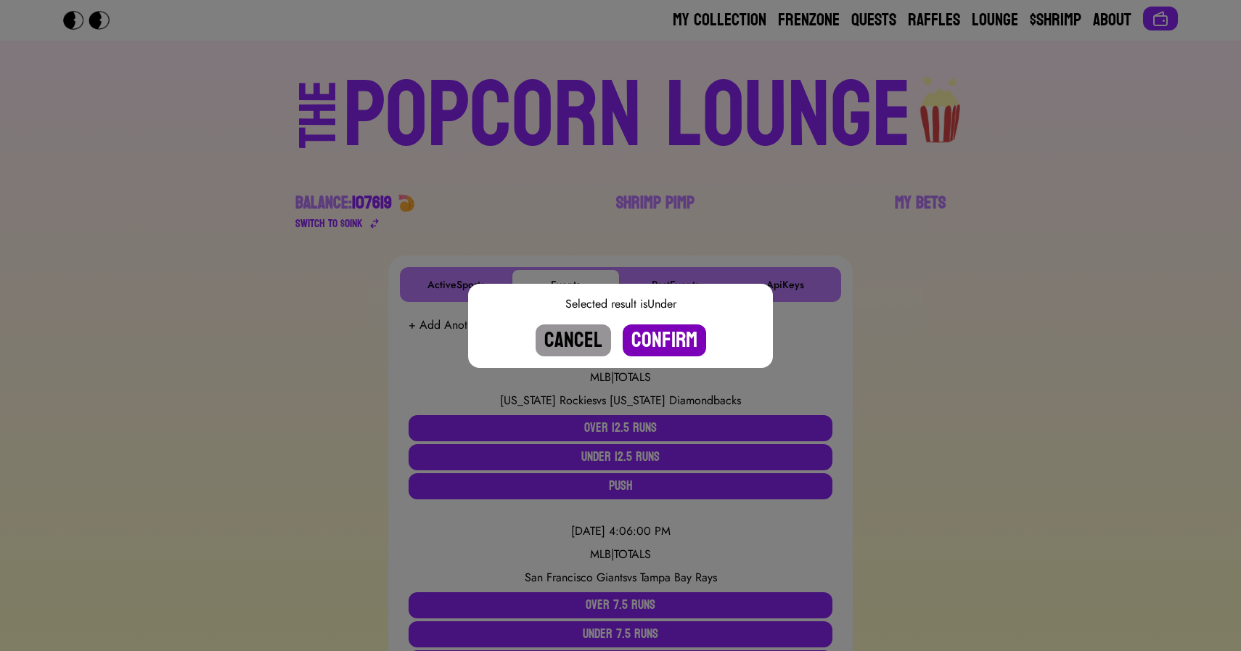
click at [658, 337] on button "Confirm" at bounding box center [663, 340] width 83 height 32
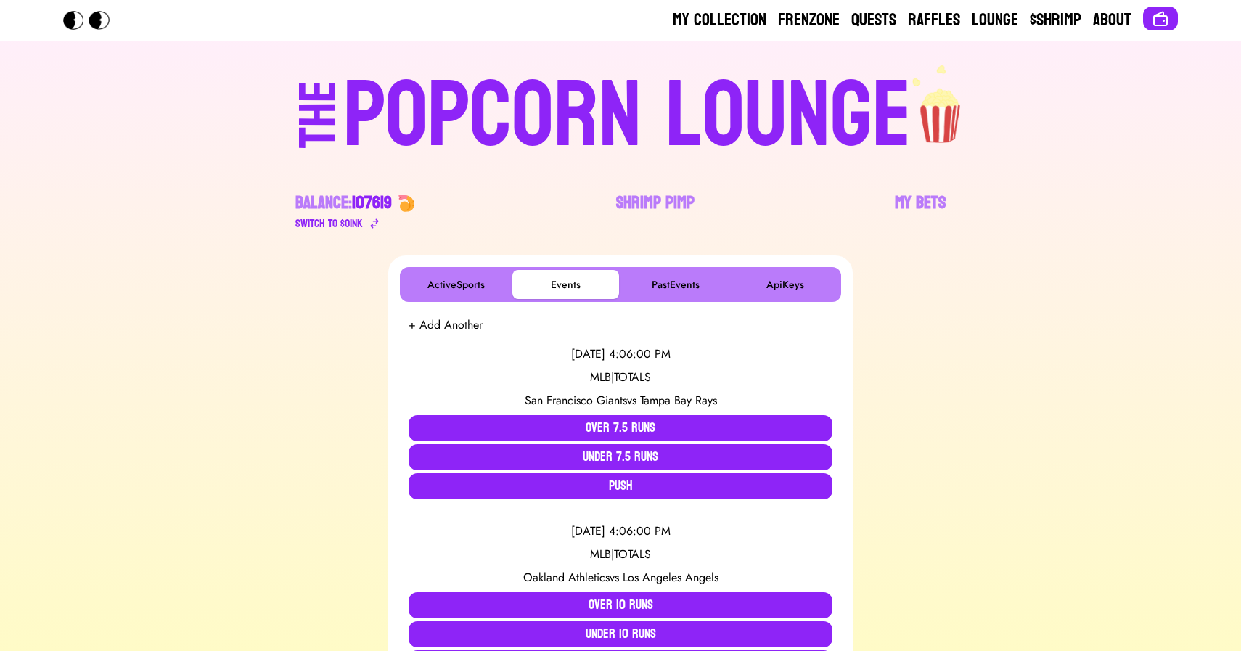
click at [598, 113] on div "POPCORN LOUNGE" at bounding box center [627, 116] width 568 height 93
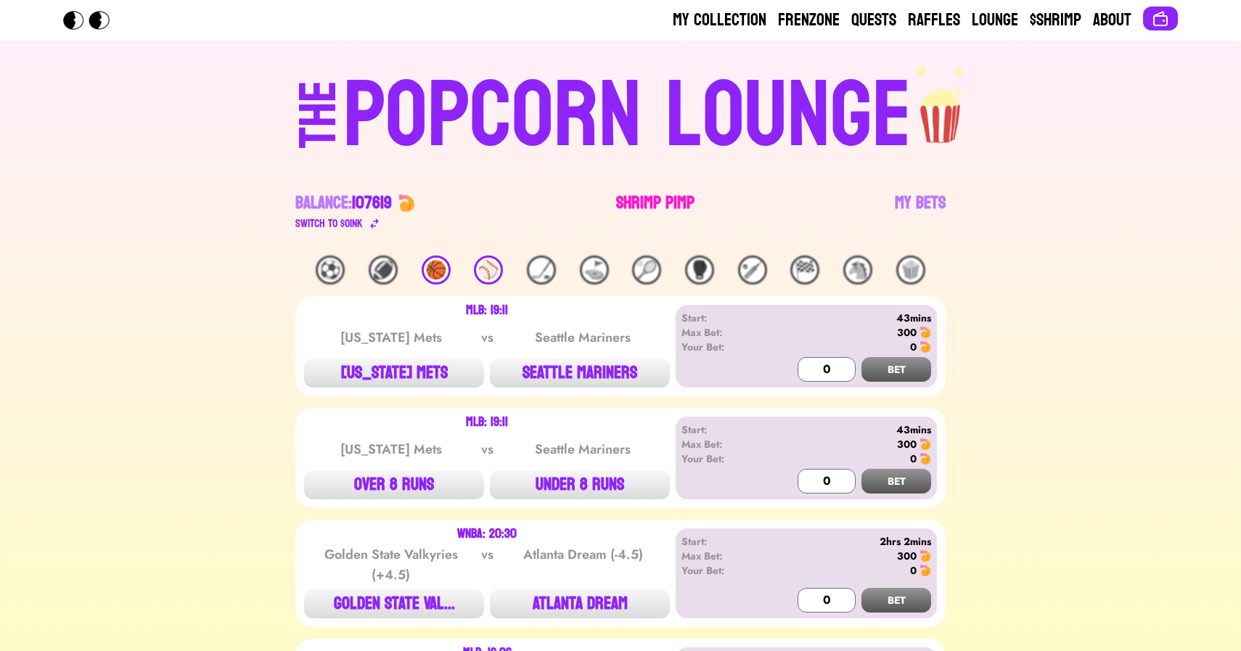
click at [627, 197] on link "Shrimp Pimp" at bounding box center [655, 212] width 78 height 41
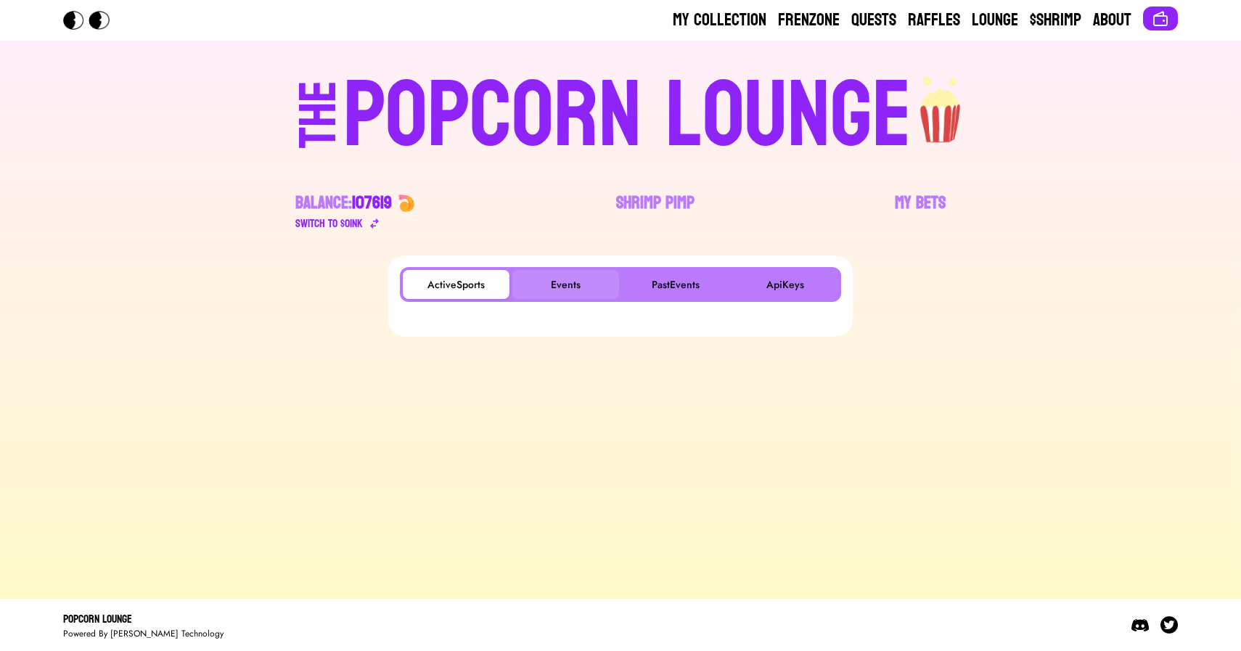
click at [563, 286] on button "Events" at bounding box center [565, 284] width 107 height 29
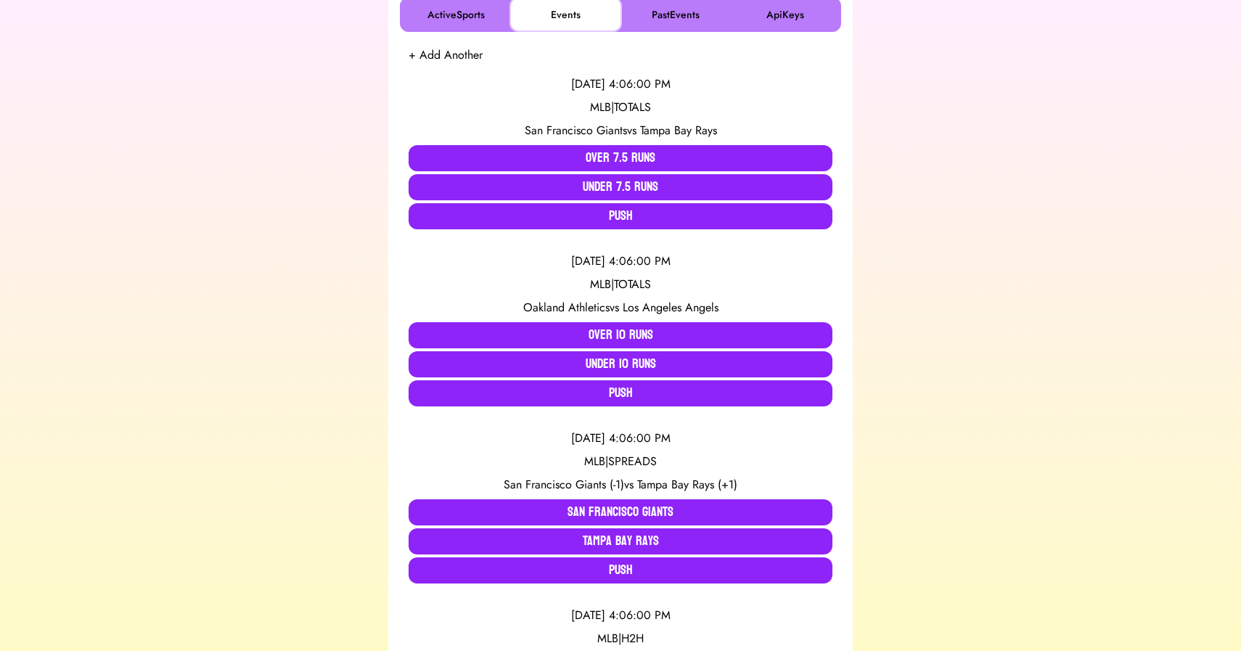
scroll to position [271, 0]
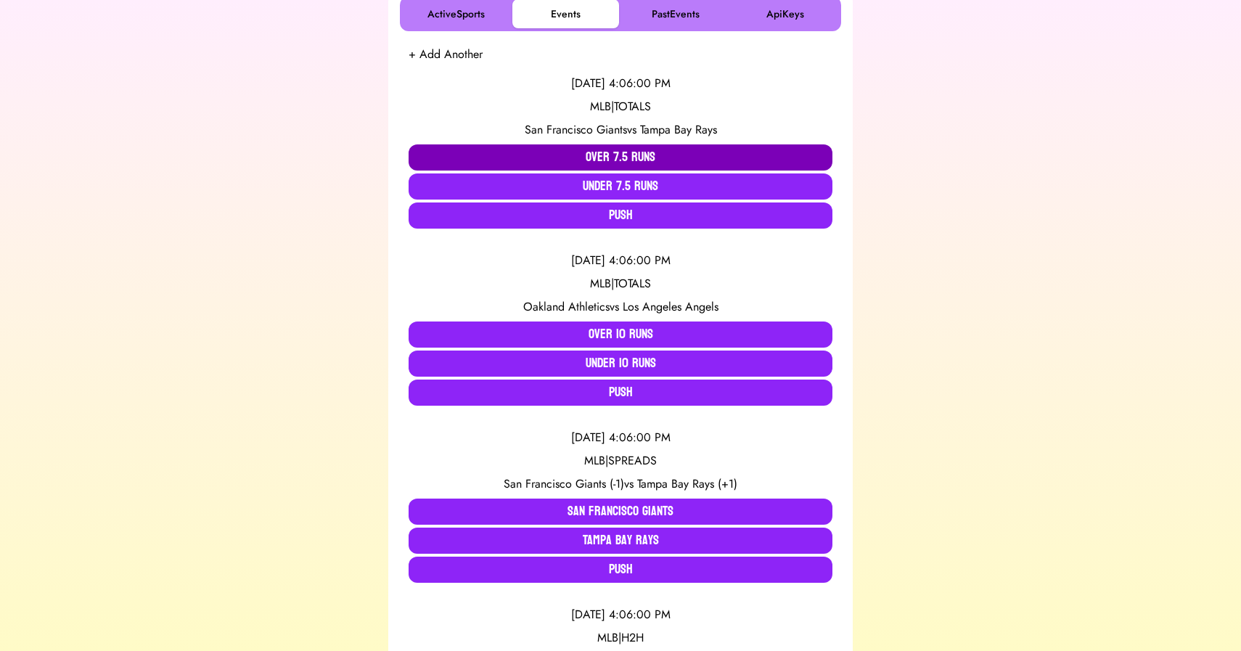
click at [477, 160] on button "Over 7.5 Runs" at bounding box center [620, 157] width 424 height 26
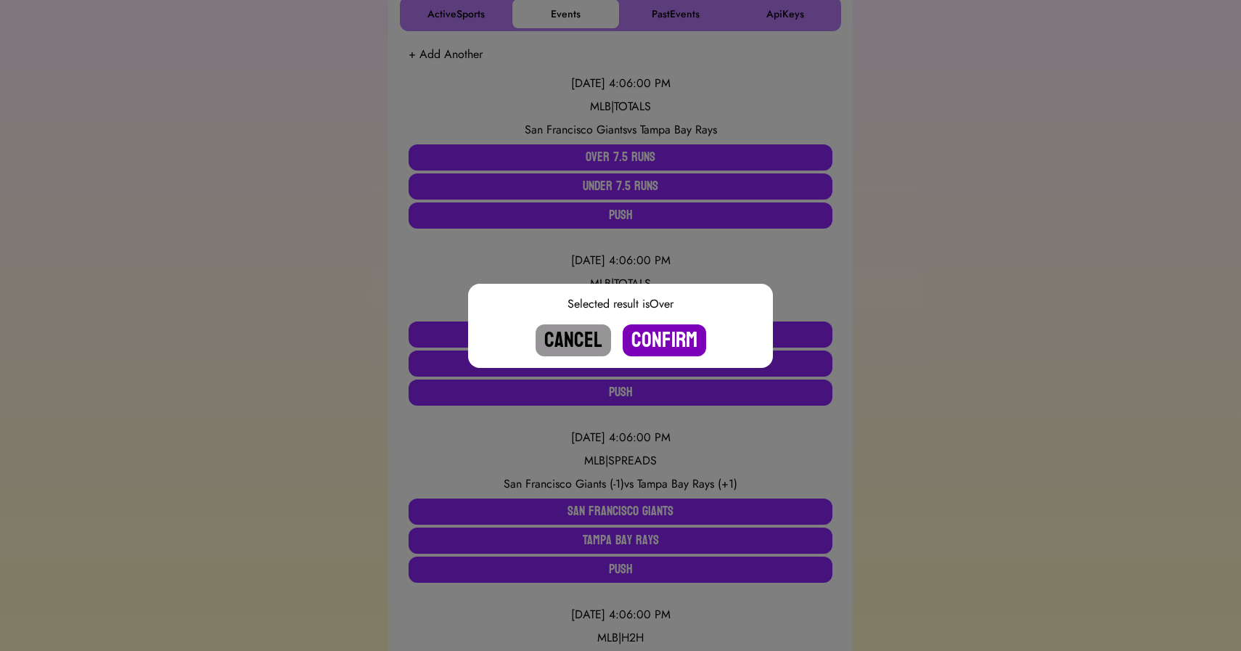
click at [666, 337] on button "Confirm" at bounding box center [663, 340] width 83 height 32
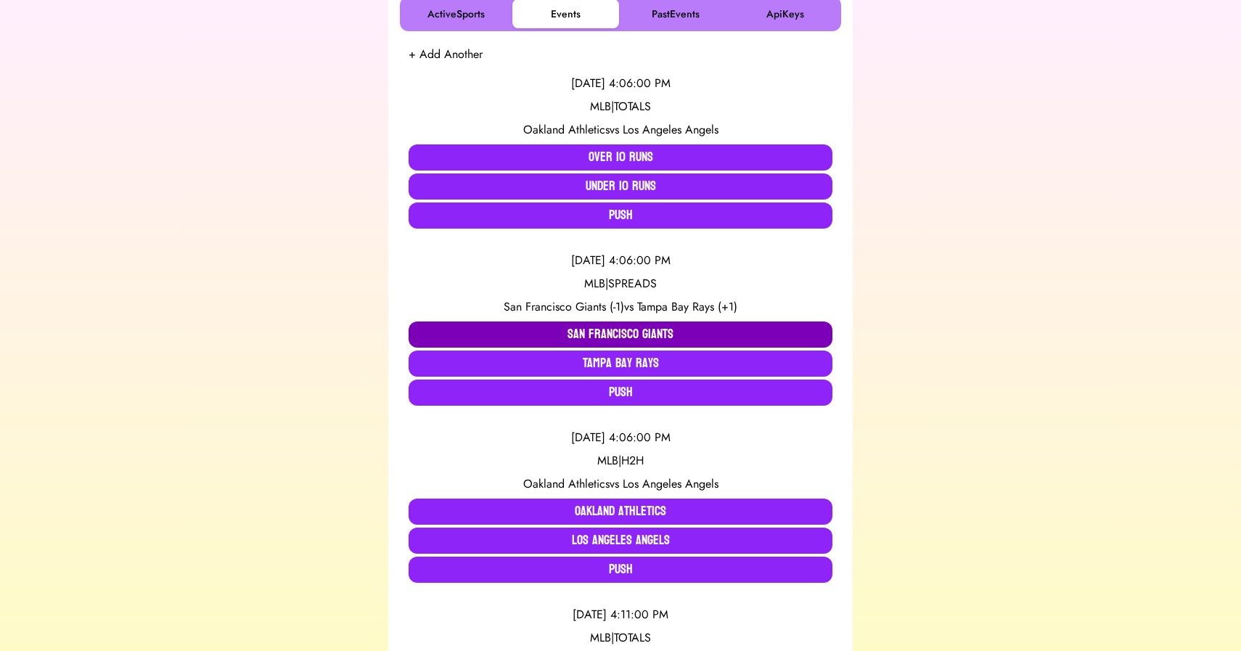
click at [477, 330] on button "San Francisco Giants" at bounding box center [620, 334] width 424 height 26
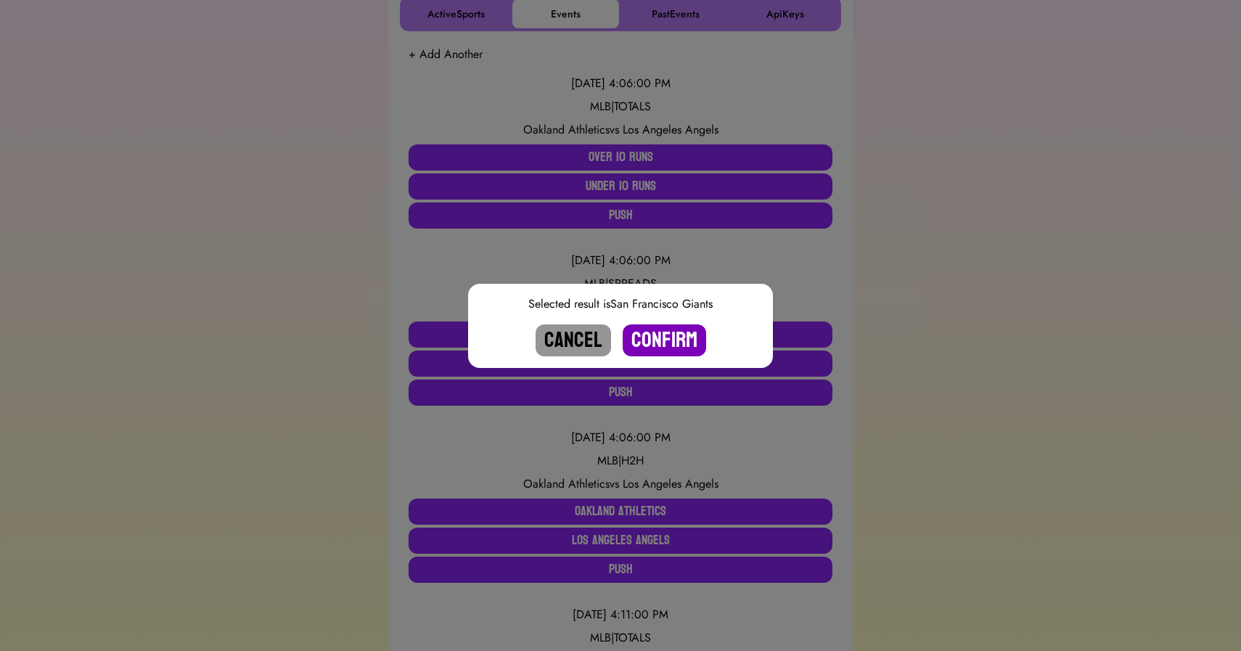
click at [656, 338] on button "Confirm" at bounding box center [663, 340] width 83 height 32
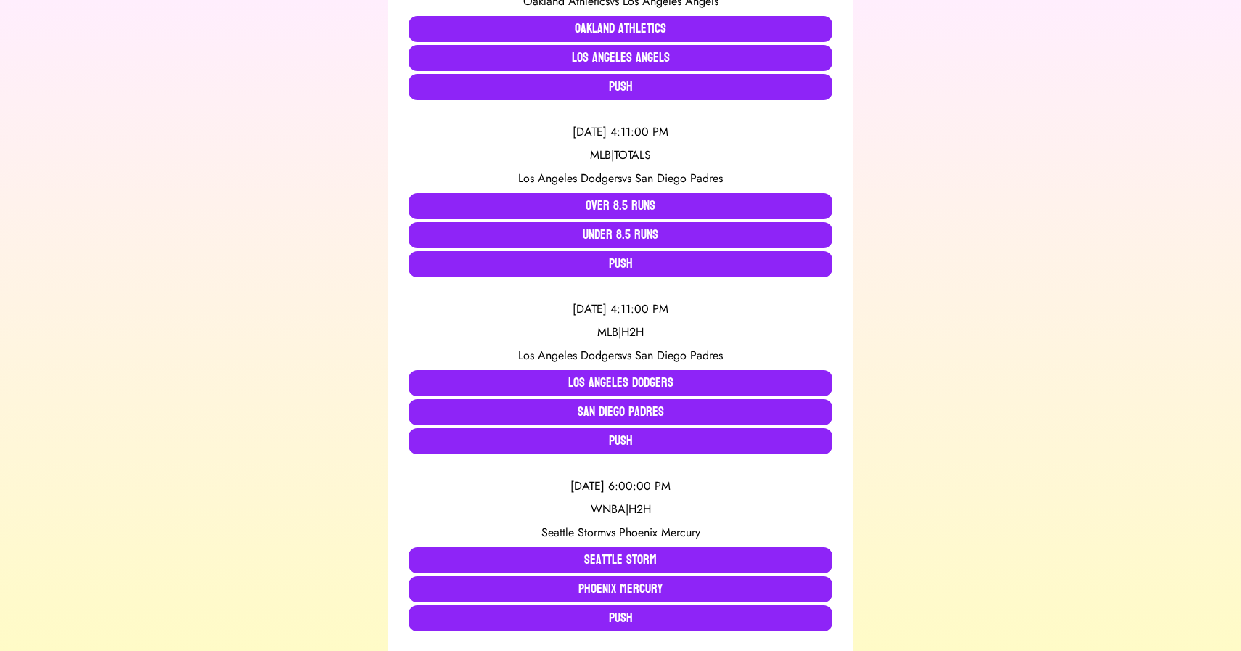
scroll to position [0, 0]
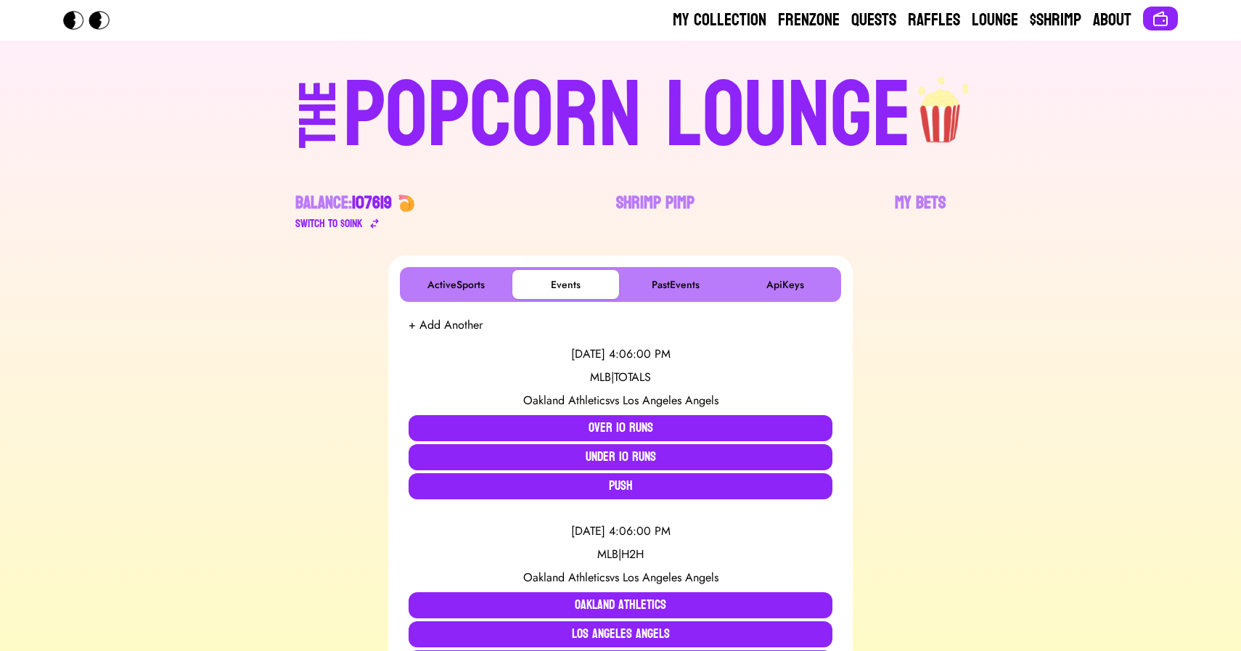
click at [512, 127] on div "POPCORN LOUNGE" at bounding box center [627, 116] width 568 height 93
